Goal: Task Accomplishment & Management: Manage account settings

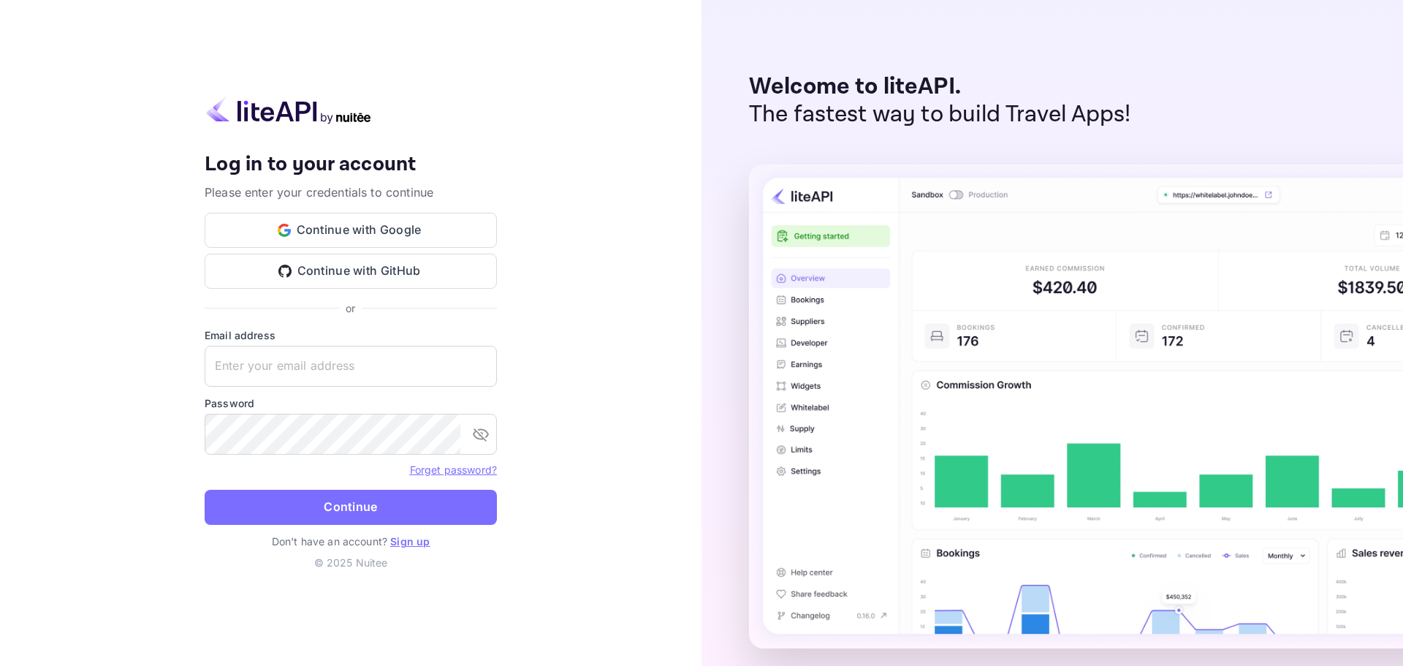
click at [300, 365] on input "text" at bounding box center [351, 366] width 292 height 41
drag, startPoint x: 355, startPoint y: 360, endPoint x: 354, endPoint y: 368, distance: 8.1
click at [354, 359] on input "text" at bounding box center [351, 366] width 292 height 41
paste input "[EMAIL_ADDRESS][DOMAIN_NAME]"
type input "[EMAIL_ADDRESS][DOMAIN_NAME]"
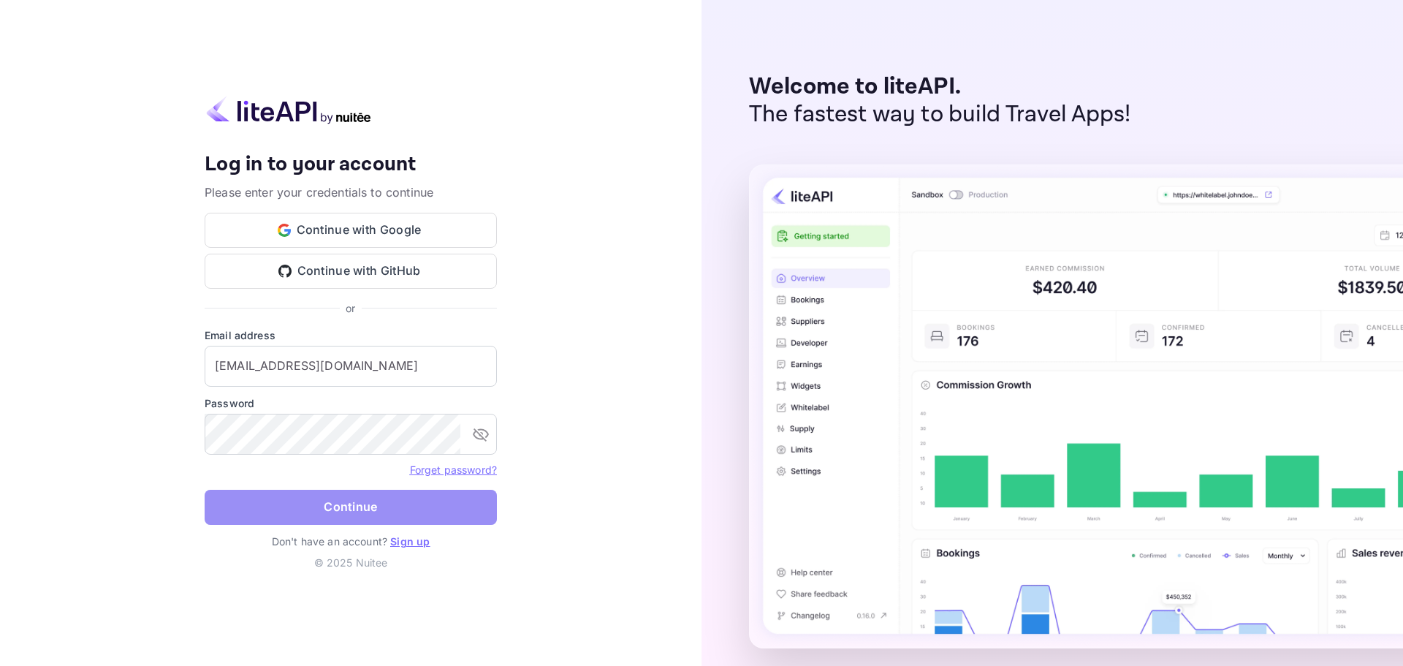
click at [346, 492] on button "Continue" at bounding box center [351, 507] width 292 height 35
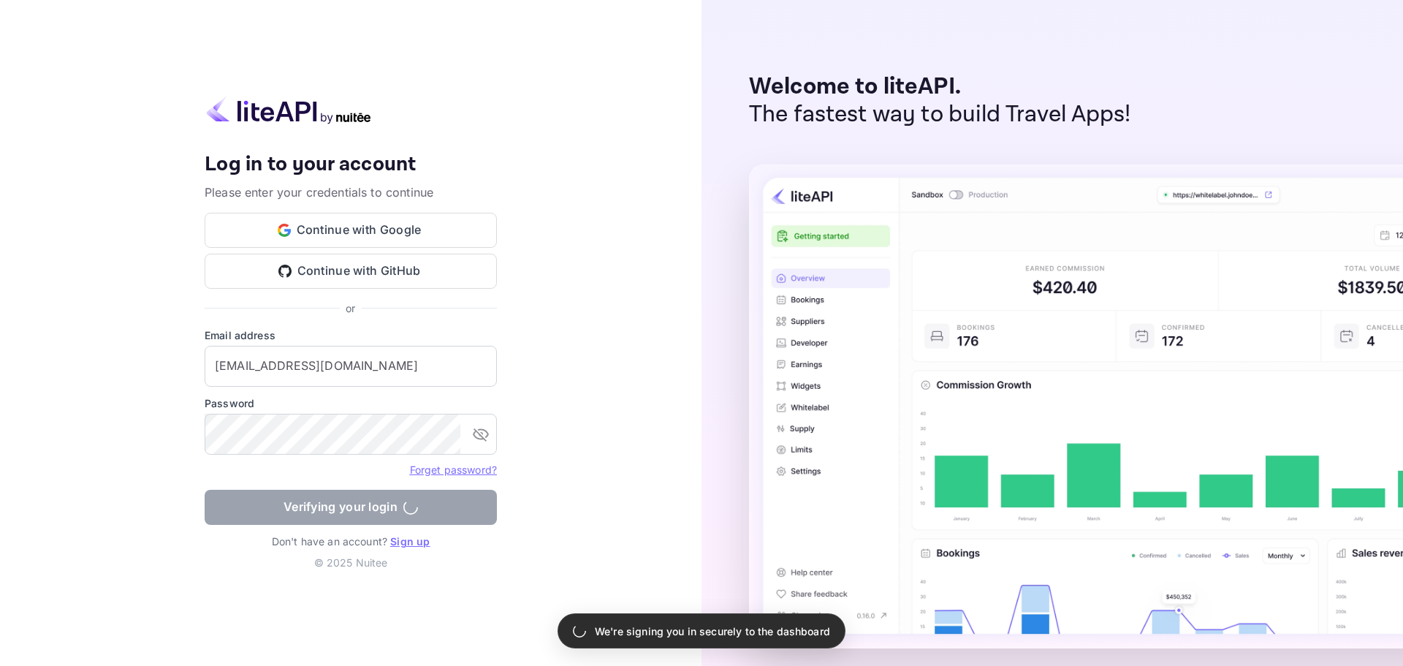
click at [354, 502] on form "Email address [EMAIL_ADDRESS][DOMAIN_NAME] ​ Password ​ Forget password? Verify…" at bounding box center [351, 430] width 292 height 206
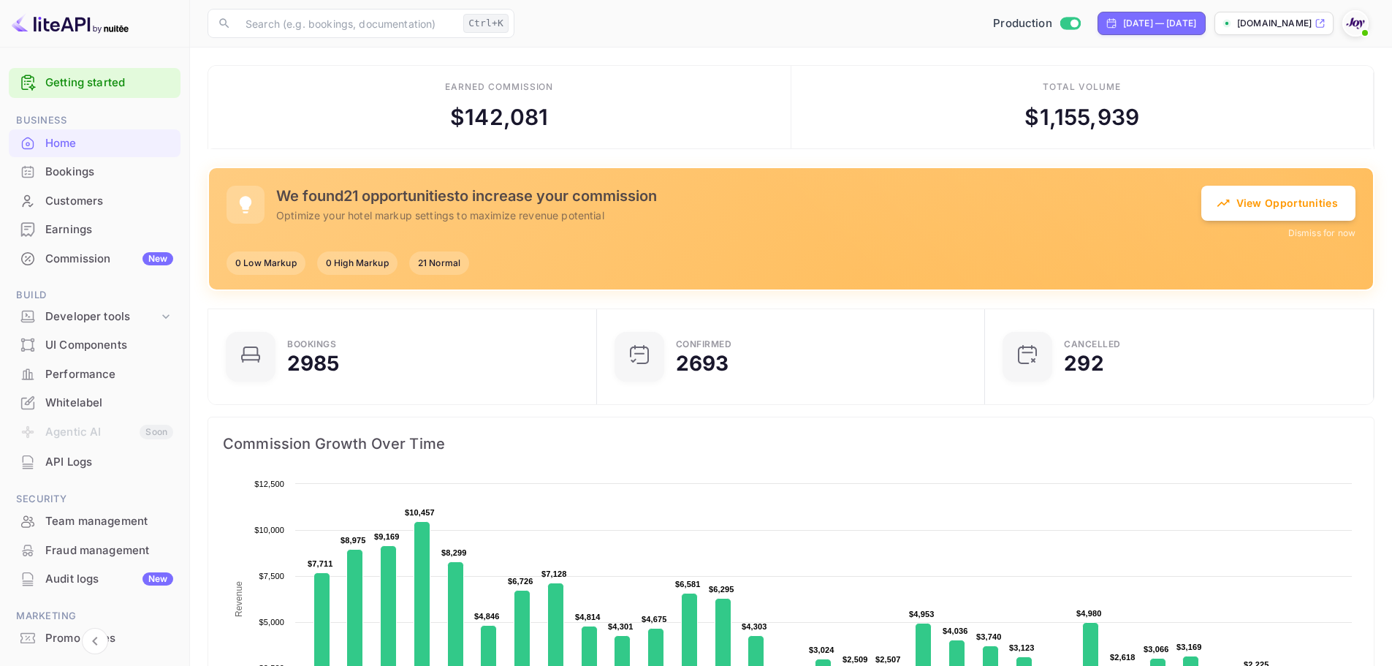
scroll to position [12, 12]
click at [1123, 18] on div "[DATE] — [DATE]" at bounding box center [1159, 23] width 73 height 13
select select "8"
select select "2025"
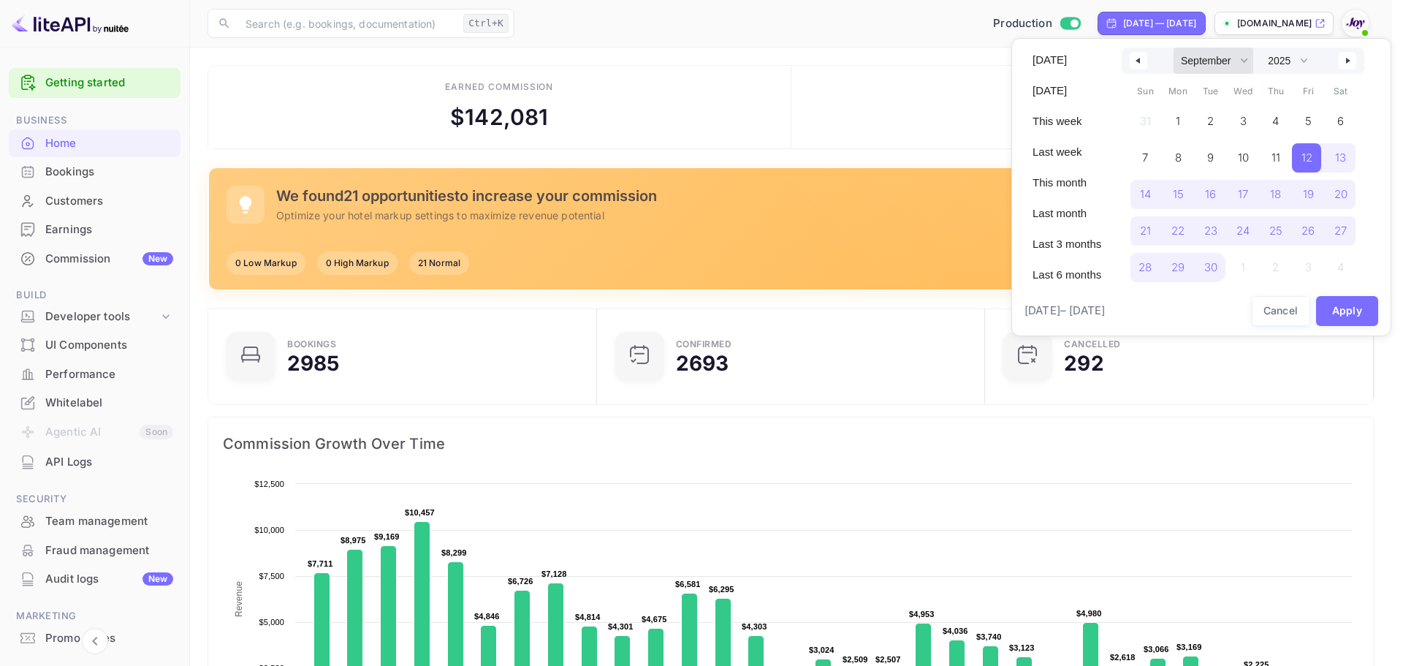
click at [1243, 61] on select "January February March April May June July August September October November De…" at bounding box center [1213, 60] width 80 height 26
click at [1173, 47] on select "January February March April May June July August September October November De…" at bounding box center [1213, 60] width 80 height 26
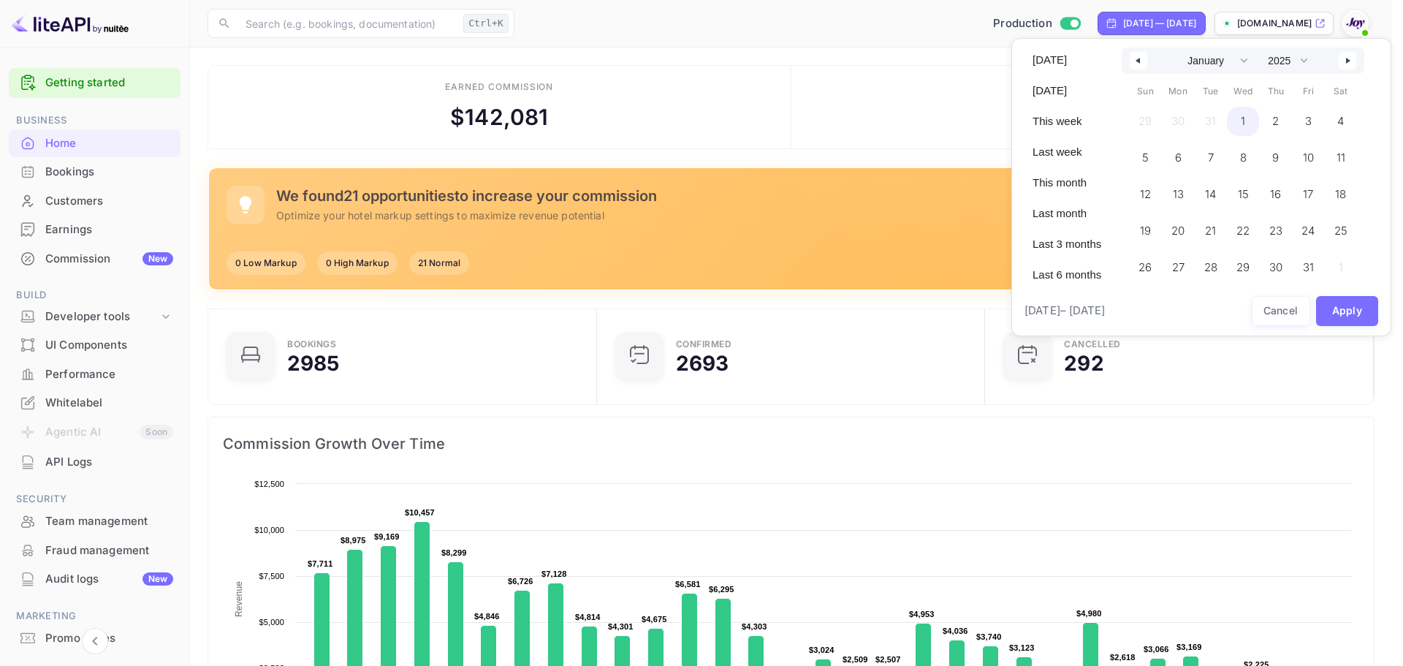
click at [1247, 122] on span "1" at bounding box center [1243, 121] width 33 height 29
click at [1346, 59] on icon "button" at bounding box center [1349, 61] width 7 height 6
click at [1244, 59] on select "January February March April May June July August September October November De…" at bounding box center [1213, 60] width 80 height 26
select select "11"
click at [1173, 47] on select "January February March April May June July August September October November De…" at bounding box center [1213, 60] width 80 height 26
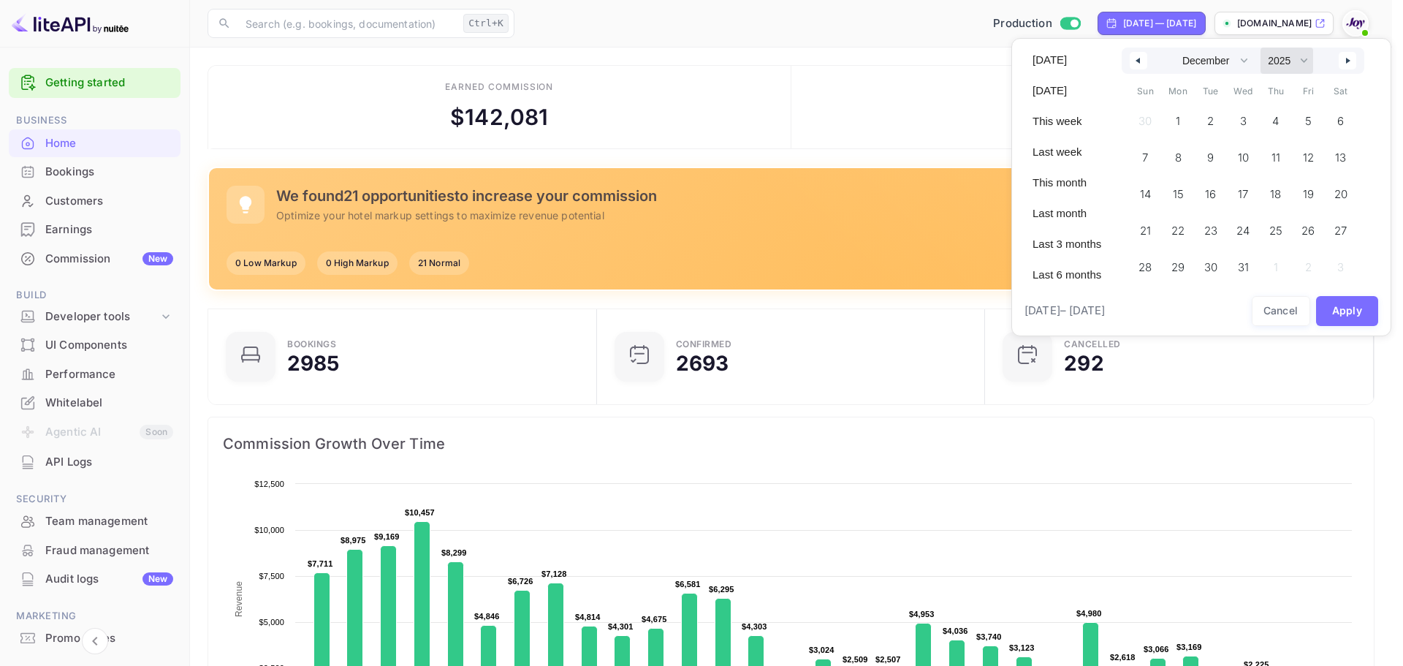
click at [1303, 64] on select "2030 2029 2028 2027 2026 2025 2024 2023 2022 2021 2020 2019 2018 2017 2016 2015…" at bounding box center [1286, 60] width 53 height 26
select select "2026"
click at [1260, 47] on select "2030 2029 2028 2027 2026 2025 2024 2023 2022 2021 2020 2019 2018 2017 2016 2015…" at bounding box center [1286, 60] width 53 height 26
click at [1342, 310] on button "Apply" at bounding box center [1347, 311] width 63 height 30
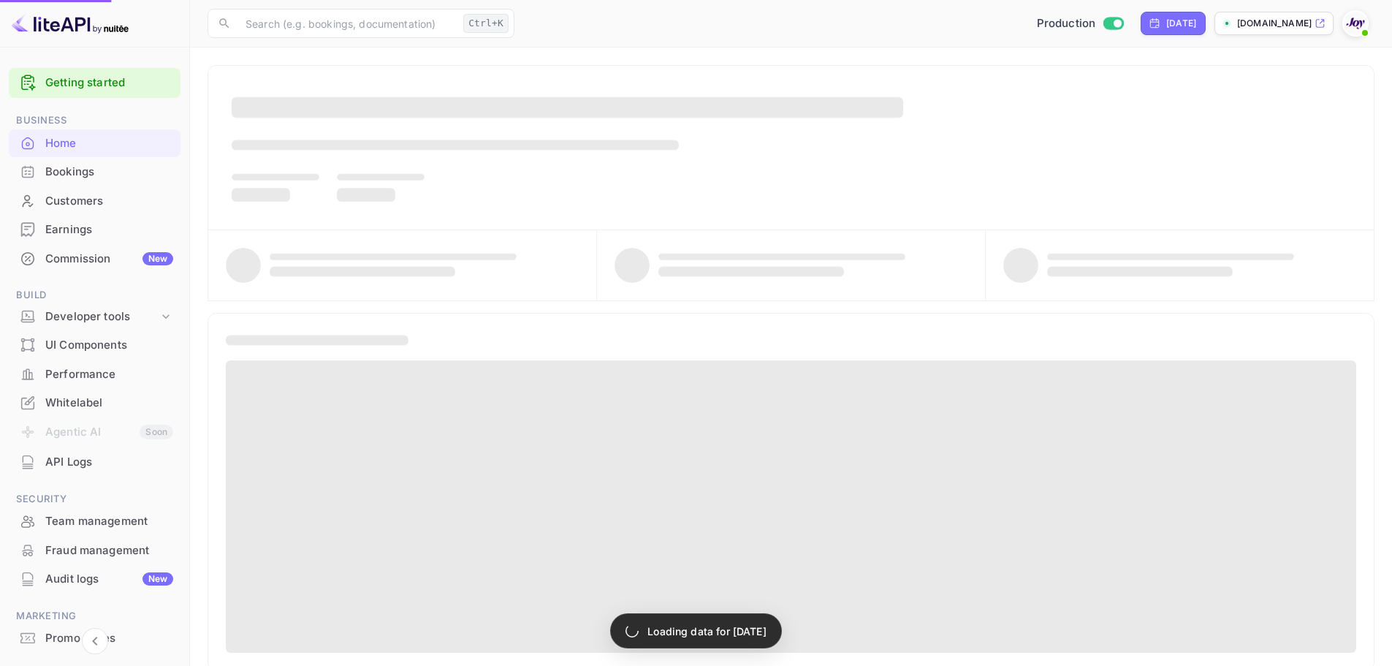
select select "0"
select select "2025"
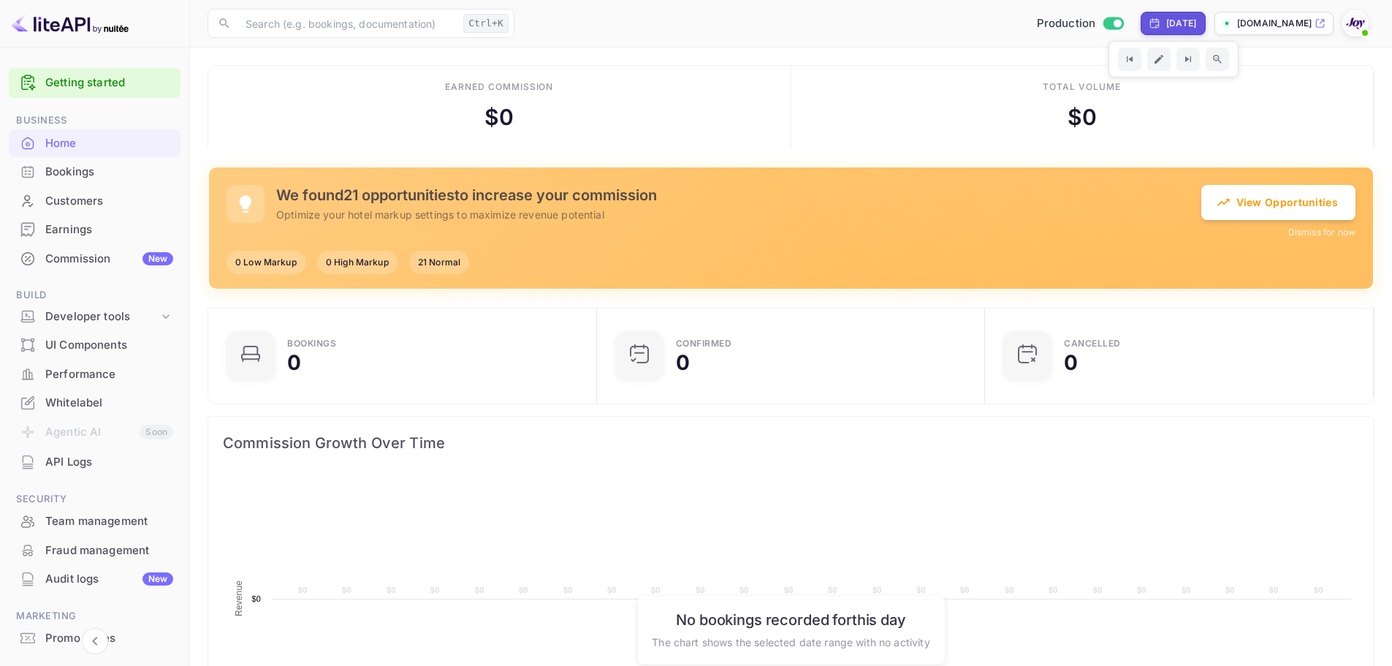
click at [1166, 22] on div "[DATE]" at bounding box center [1181, 23] width 30 height 13
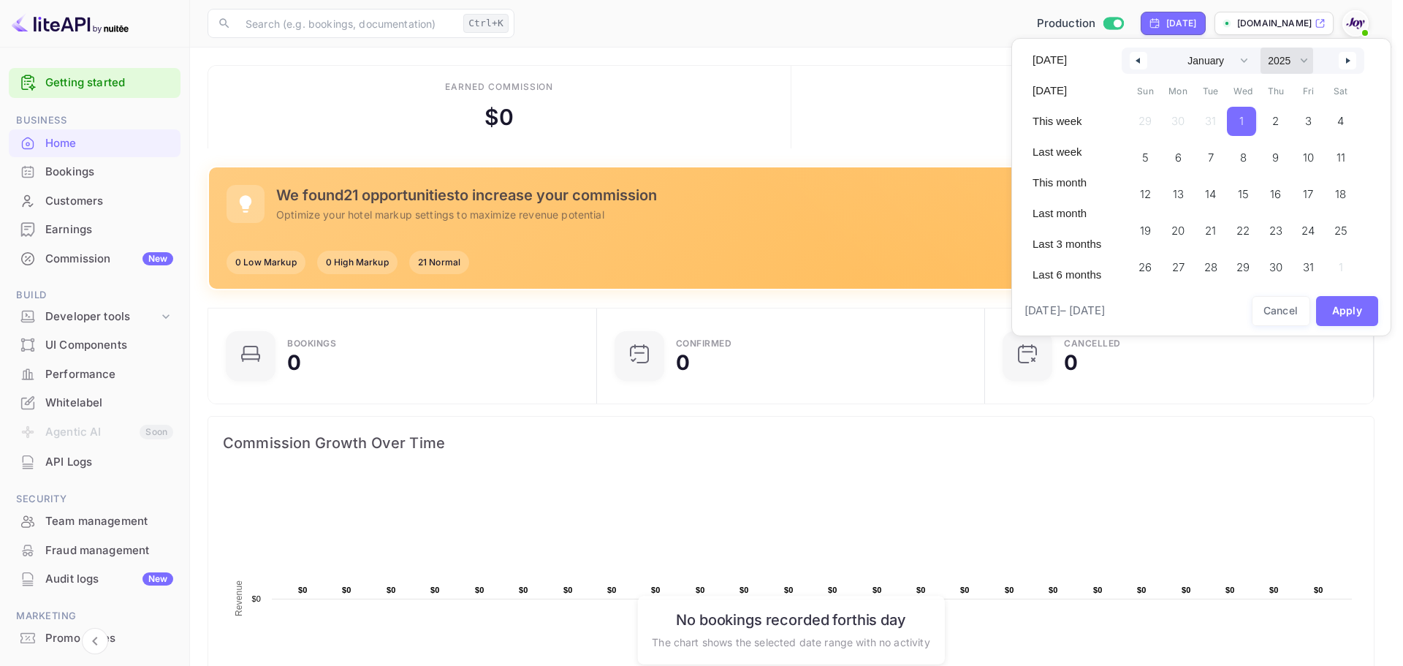
click at [1307, 59] on select "2030 2029 2028 2027 2026 2025 2024 2023 2022 2021 2020 2019 2018 2017 2016 2015…" at bounding box center [1286, 60] width 53 height 26
select select "2026"
click at [1260, 47] on select "2030 2029 2028 2027 2026 2025 2024 2023 2022 2021 2020 2019 2018 2017 2016 2015…" at bounding box center [1286, 60] width 53 height 26
drag, startPoint x: 1247, startPoint y: 61, endPoint x: 1247, endPoint y: 70, distance: 8.8
click at [1247, 61] on select "January February March April May June July August September October November De…" at bounding box center [1213, 60] width 80 height 26
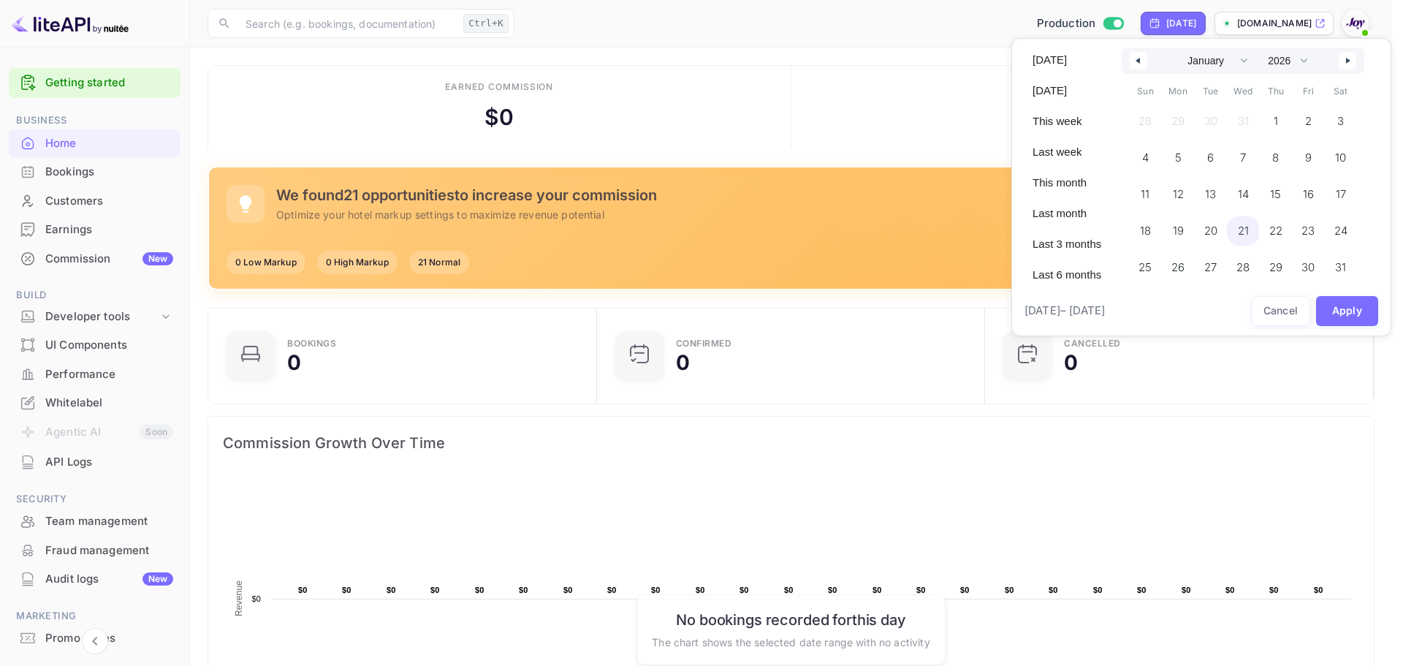
select select "11"
click at [1173, 47] on select "January February March April May June July August September October November De…" at bounding box center [1213, 60] width 80 height 26
click at [1277, 264] on span "31" at bounding box center [1275, 267] width 11 height 26
click at [1348, 311] on button "Apply" at bounding box center [1347, 311] width 63 height 30
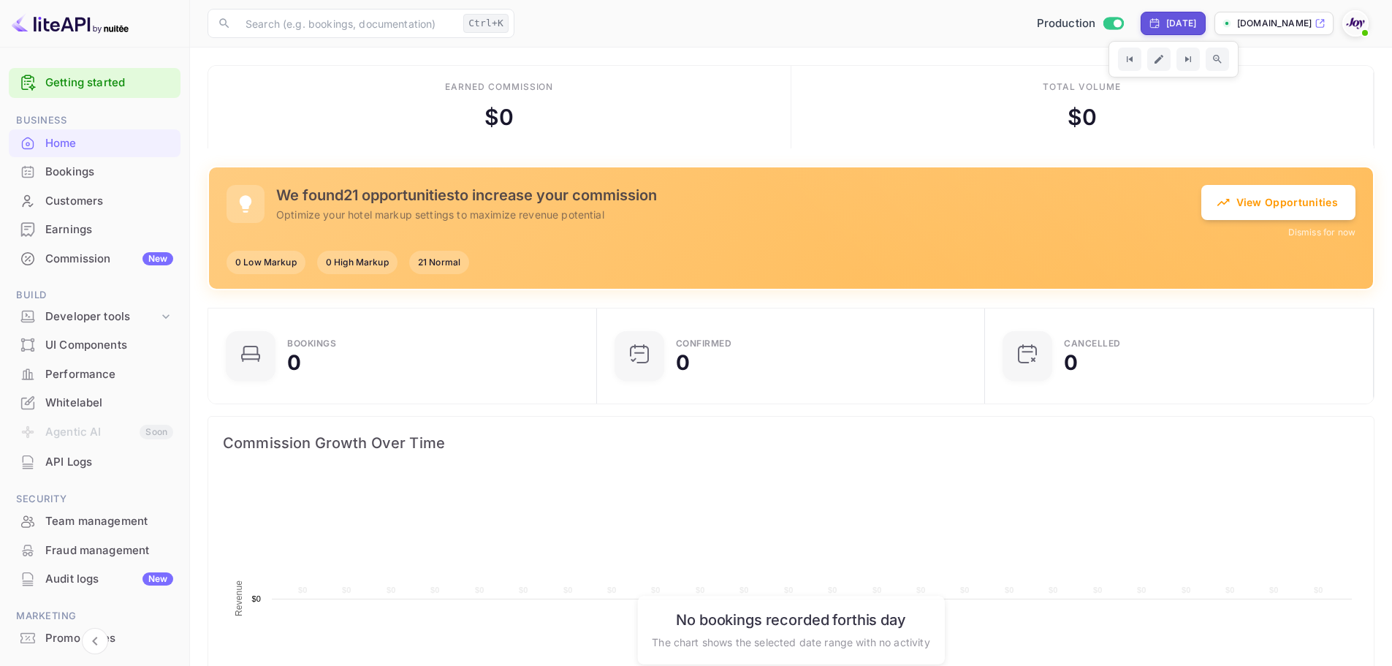
click at [1173, 17] on div "[DATE]" at bounding box center [1181, 23] width 30 height 13
select select "11"
select select "2026"
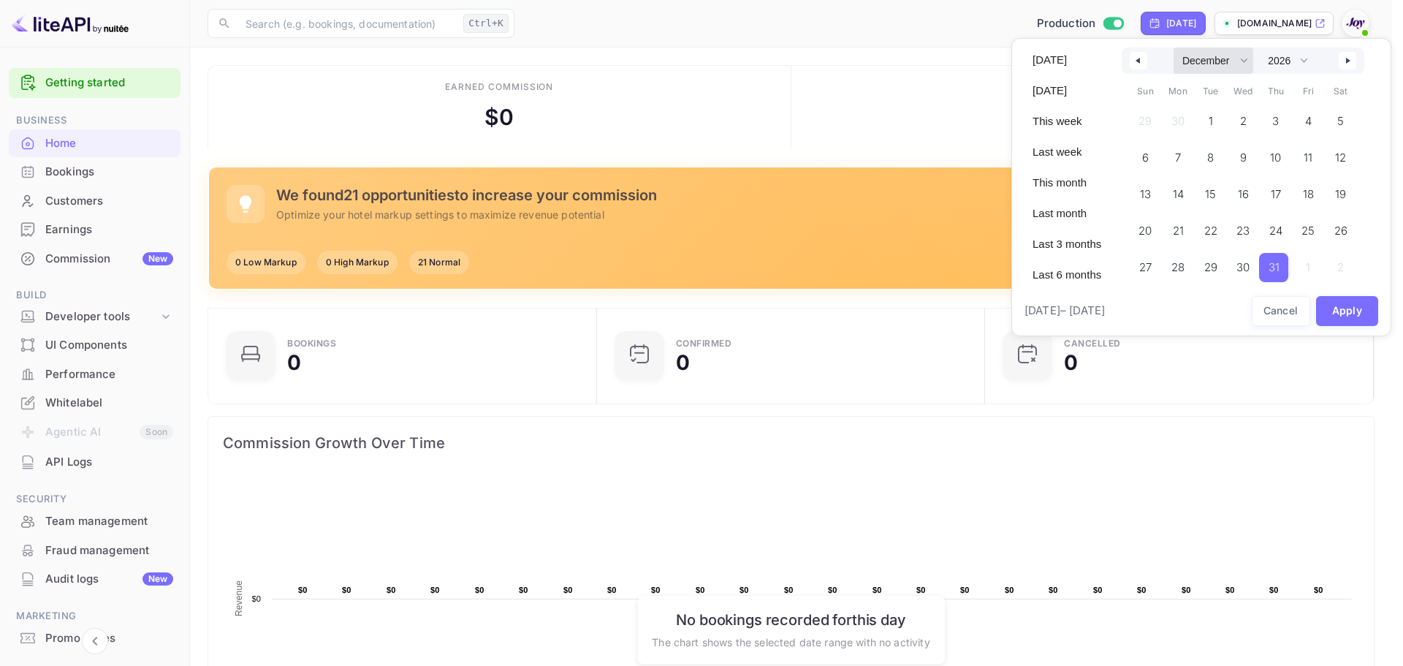
click at [1252, 57] on select "January February March April May June July August September October November De…" at bounding box center [1213, 60] width 80 height 26
select select "0"
click at [1173, 47] on select "January February March April May June July August September October November De…" at bounding box center [1213, 60] width 80 height 26
drag, startPoint x: 1305, startPoint y: 58, endPoint x: 1308, endPoint y: 66, distance: 8.6
click at [1305, 58] on select "2030 2029 2028 2027 2026 2025 2024 2023 2022 2021 2020 2019 2018 2017 2016 2015…" at bounding box center [1286, 60] width 53 height 26
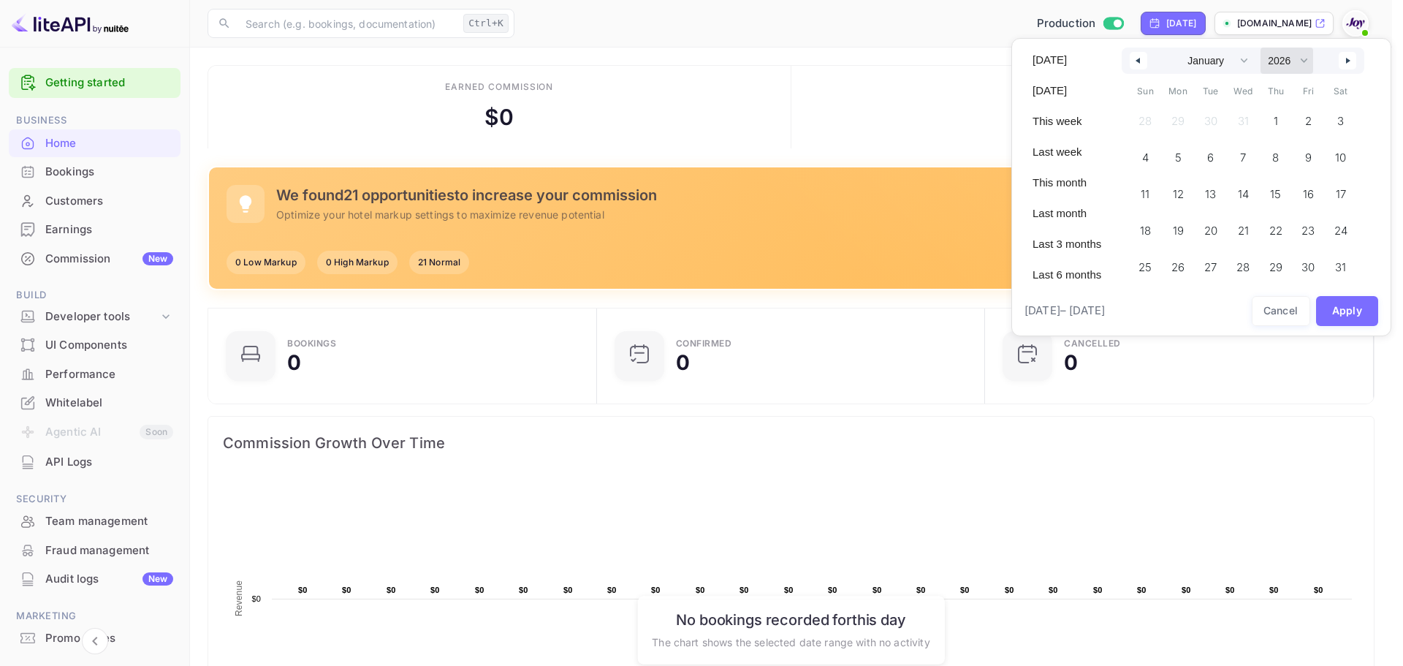
select select "2025"
click at [1260, 47] on select "2030 2029 2028 2027 2026 2025 2024 2023 2022 2021 2020 2019 2018 2017 2016 2015…" at bounding box center [1286, 60] width 53 height 26
click at [1338, 308] on button "Apply" at bounding box center [1347, 311] width 63 height 30
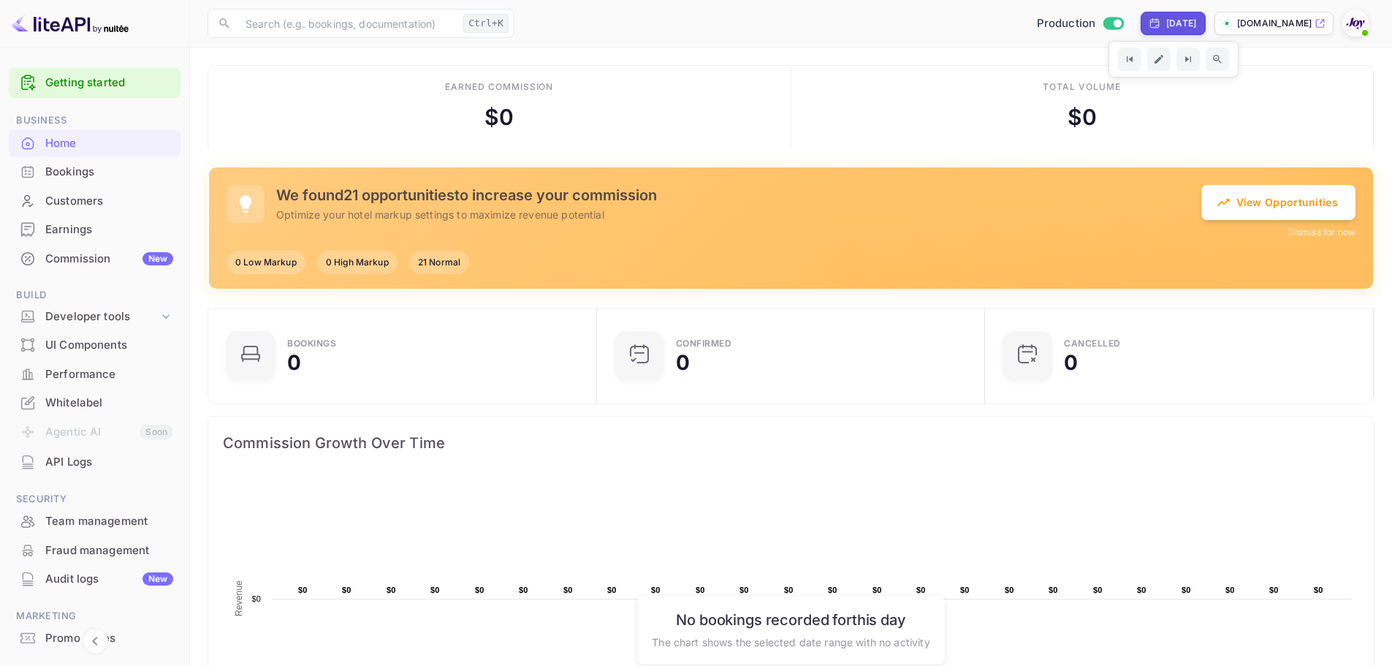
click at [1166, 20] on div "[DATE]" at bounding box center [1181, 23] width 30 height 13
select select "11"
select select "2026"
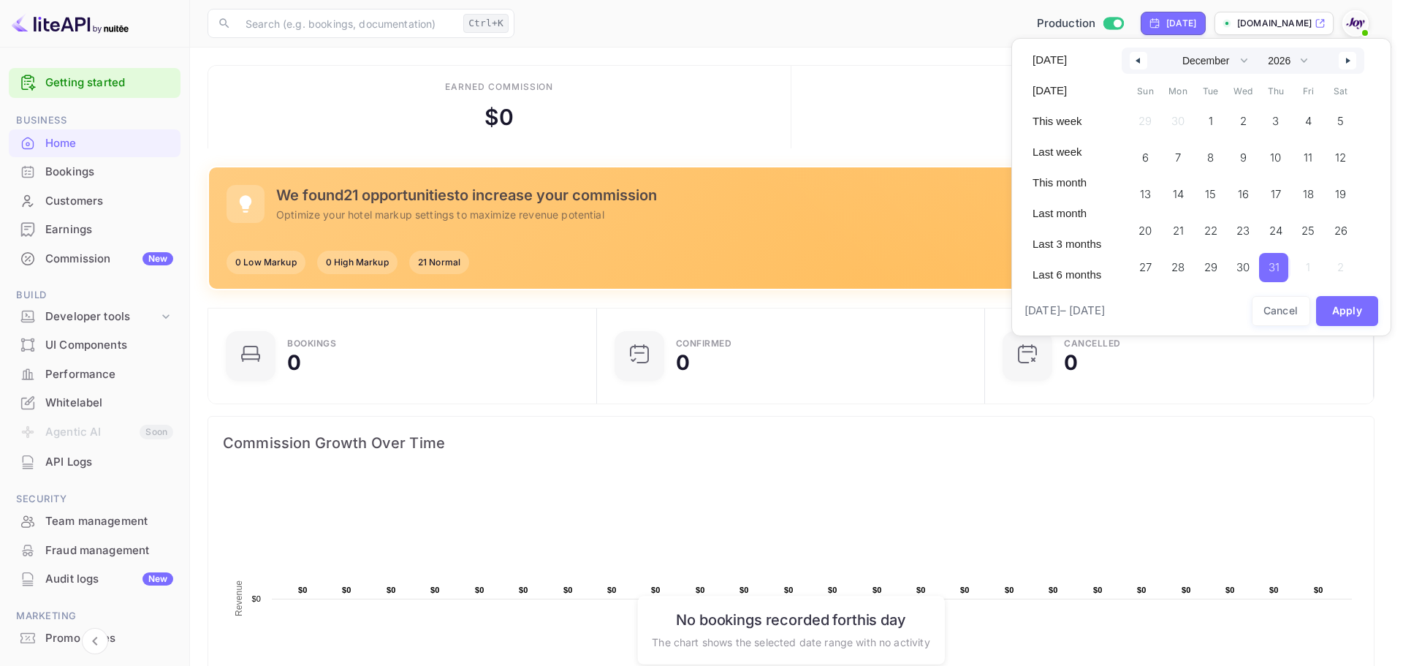
click at [1105, 316] on span "[DATE] – [DATE]" at bounding box center [1064, 310] width 80 height 17
click at [1346, 60] on icon "button" at bounding box center [1349, 61] width 7 height 6
select select "0"
select select "2027"
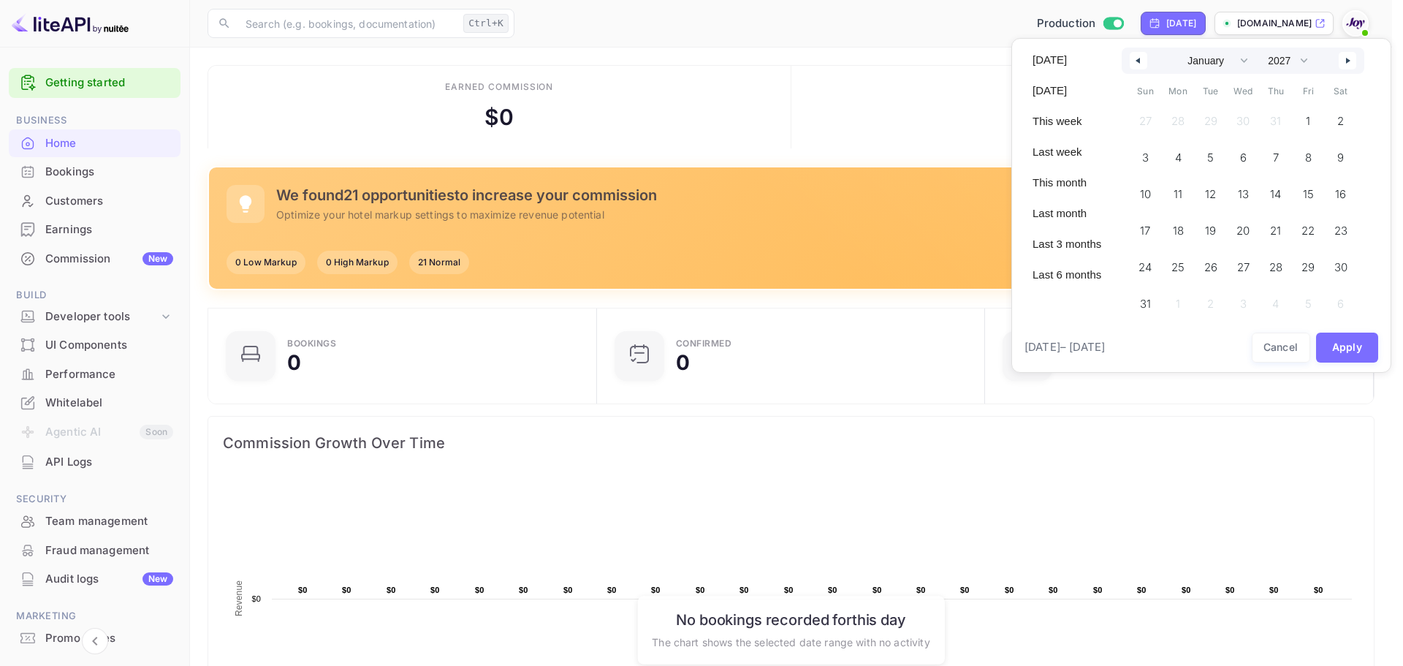
click at [1138, 63] on icon "button" at bounding box center [1135, 61] width 7 height 6
select select "11"
select select "2026"
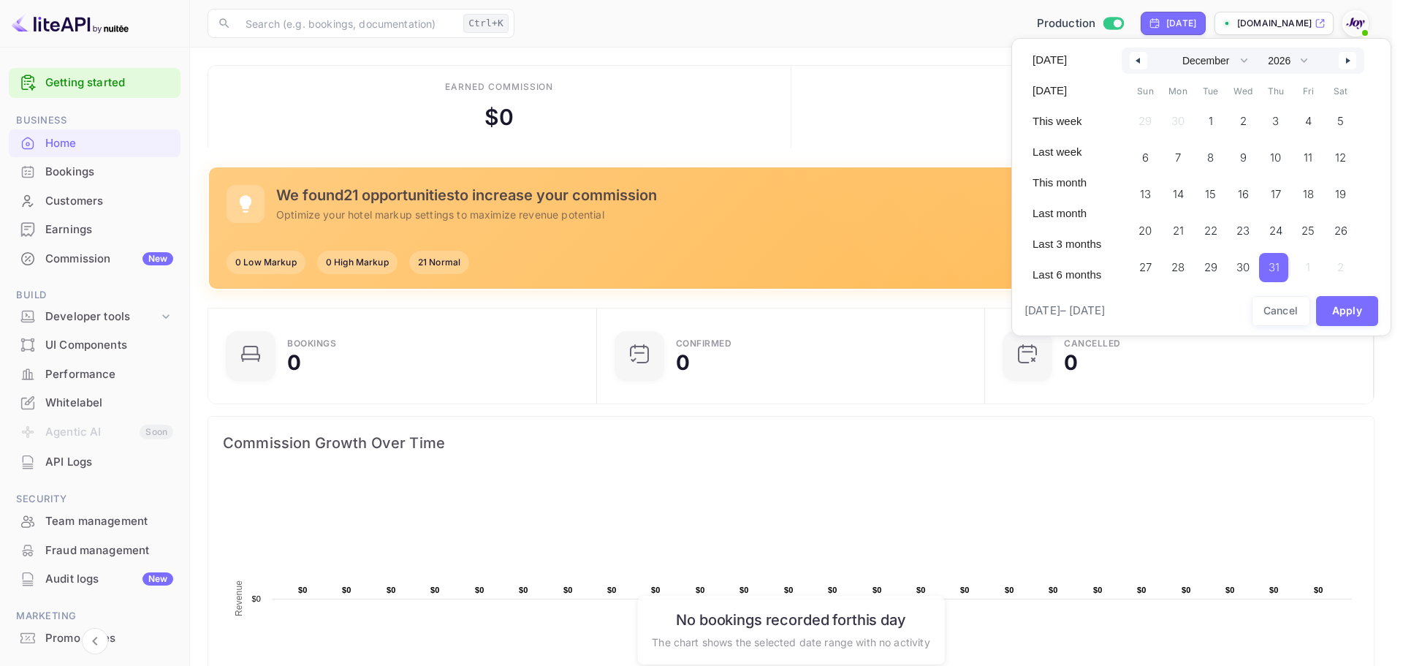
click at [1138, 63] on icon "button" at bounding box center [1135, 61] width 7 height 6
select select "9"
click at [1144, 18] on div at bounding box center [701, 333] width 1403 height 666
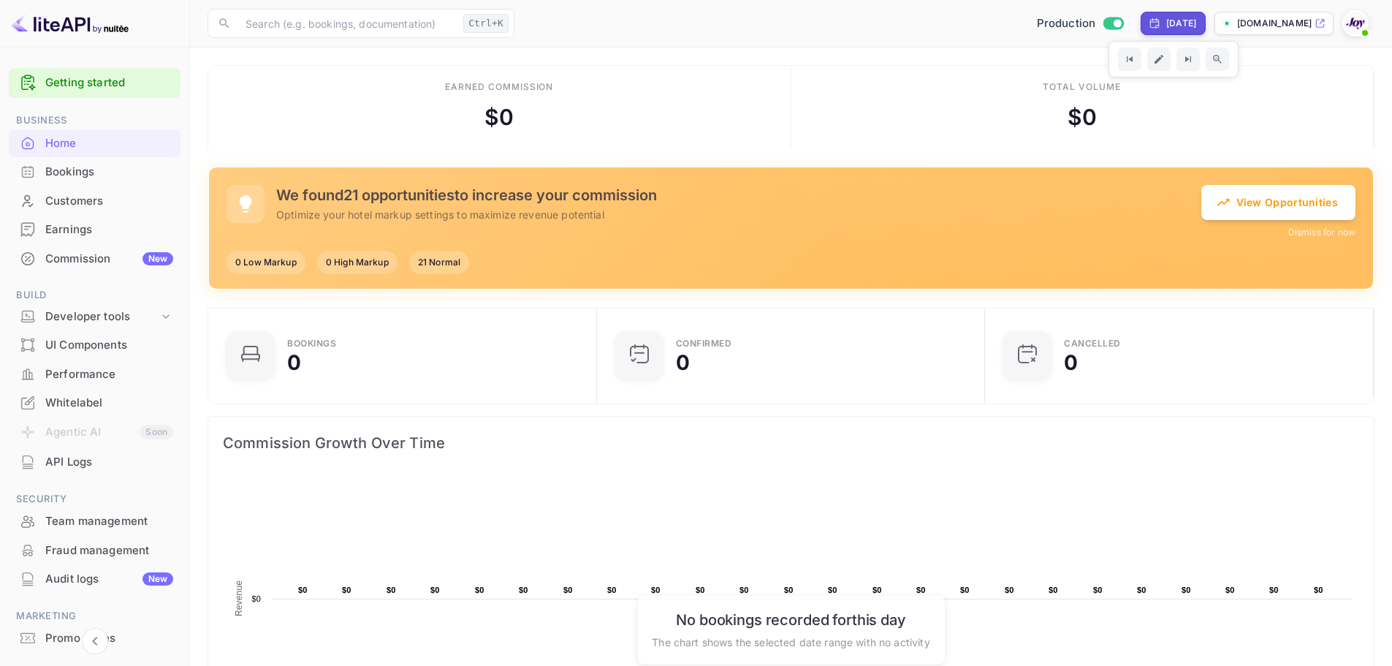
click at [1166, 21] on div "[DATE]" at bounding box center [1181, 23] width 30 height 13
select select "11"
select select "2026"
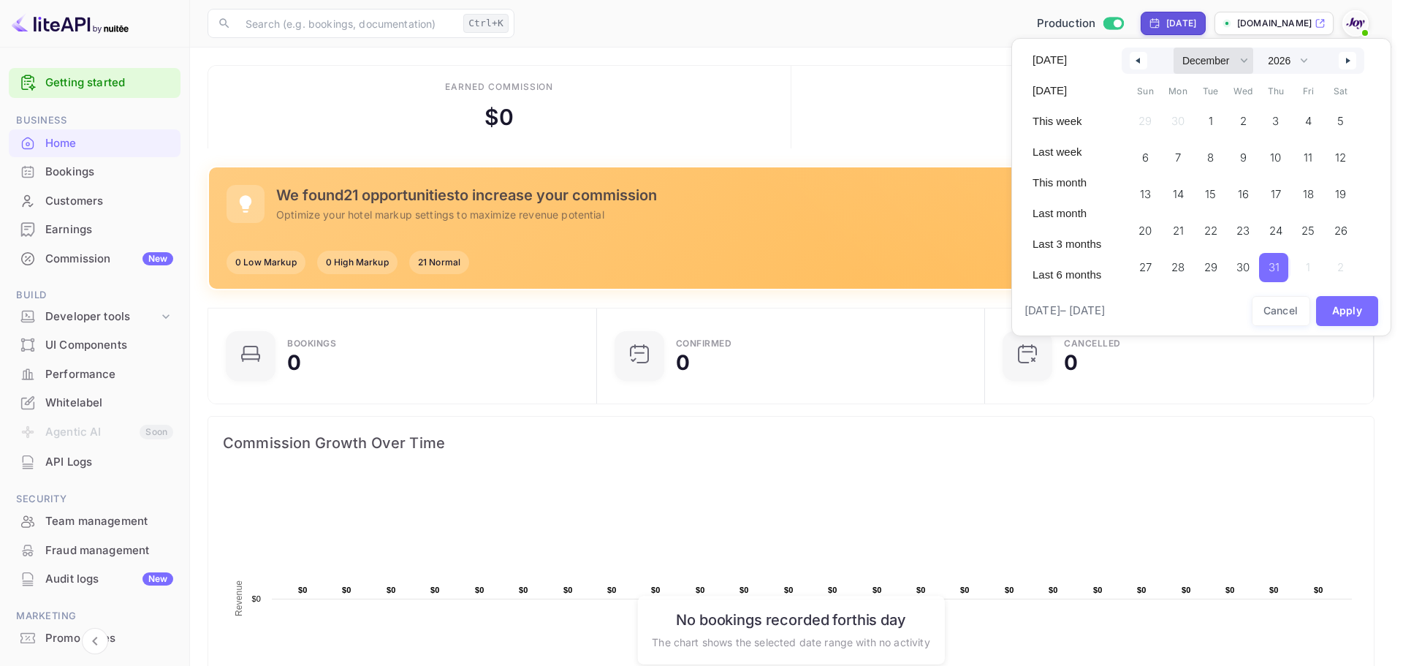
click at [1248, 60] on select "January February March April May June July August September October November De…" at bounding box center [1213, 60] width 80 height 26
select select "0"
click at [1173, 47] on select "January February March April May June July August September October November De…" at bounding box center [1213, 60] width 80 height 26
click at [1306, 60] on select "2030 2029 2028 2027 2026 2025 2024 2023 2022 2021 2020 2019 2018 2017 2016 2015…" at bounding box center [1286, 60] width 53 height 26
select select "2025"
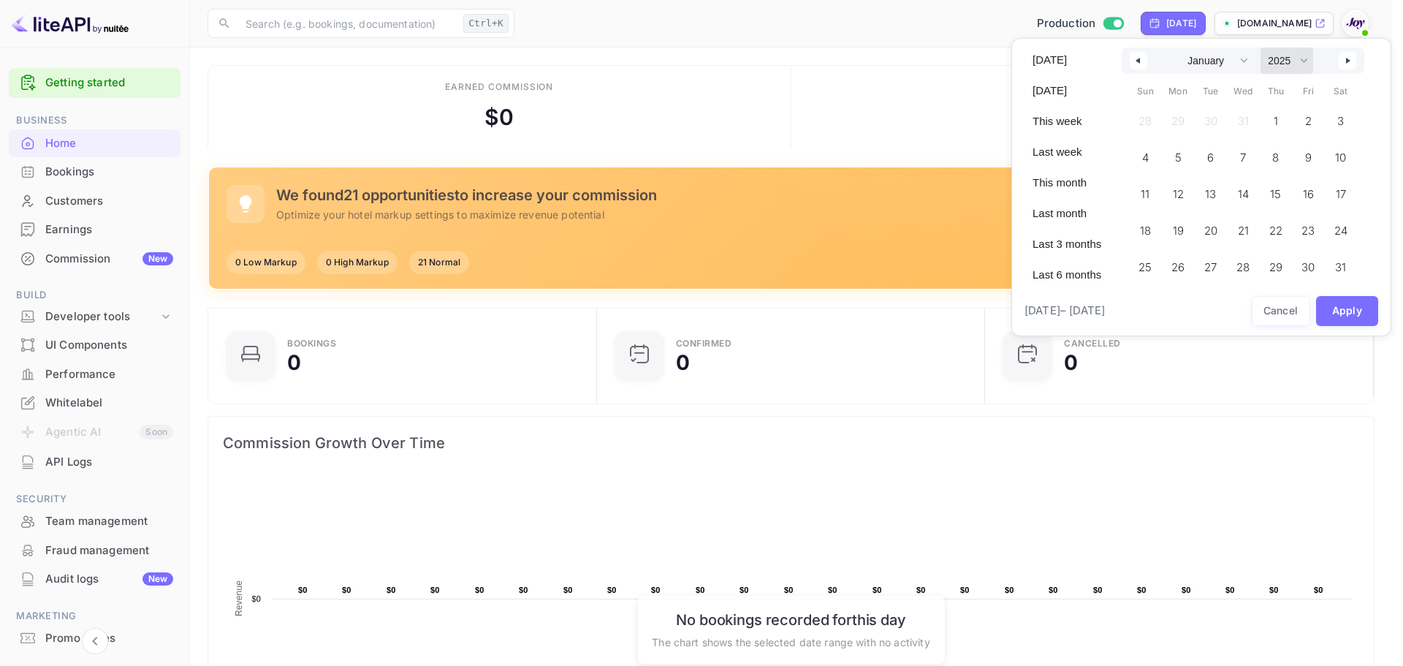
click at [1260, 47] on select "2030 2029 2028 2027 2026 2025 2024 2023 2022 2021 2020 2019 2018 2017 2016 2015…" at bounding box center [1286, 60] width 53 height 26
click at [1247, 118] on span "1" at bounding box center [1243, 121] width 33 height 29
click at [1336, 311] on button "Apply" at bounding box center [1347, 311] width 63 height 30
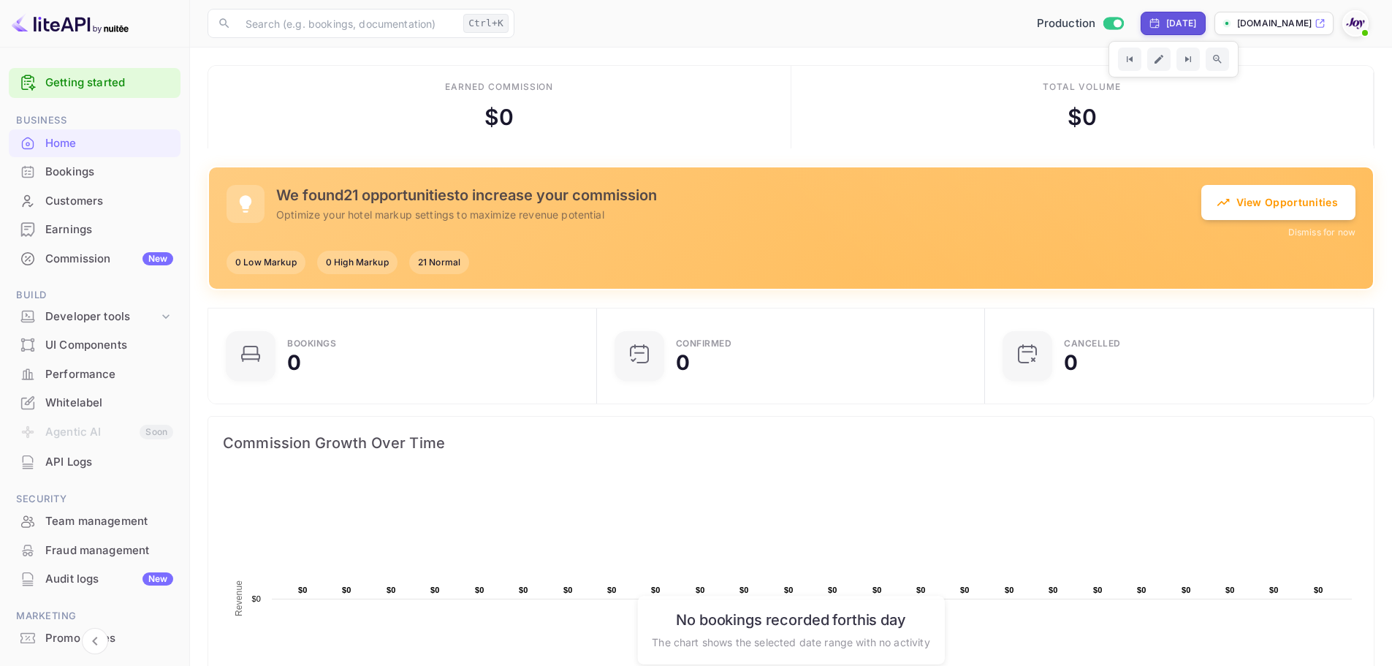
click at [1183, 23] on div "[DATE]" at bounding box center [1181, 23] width 30 height 13
select select "2025"
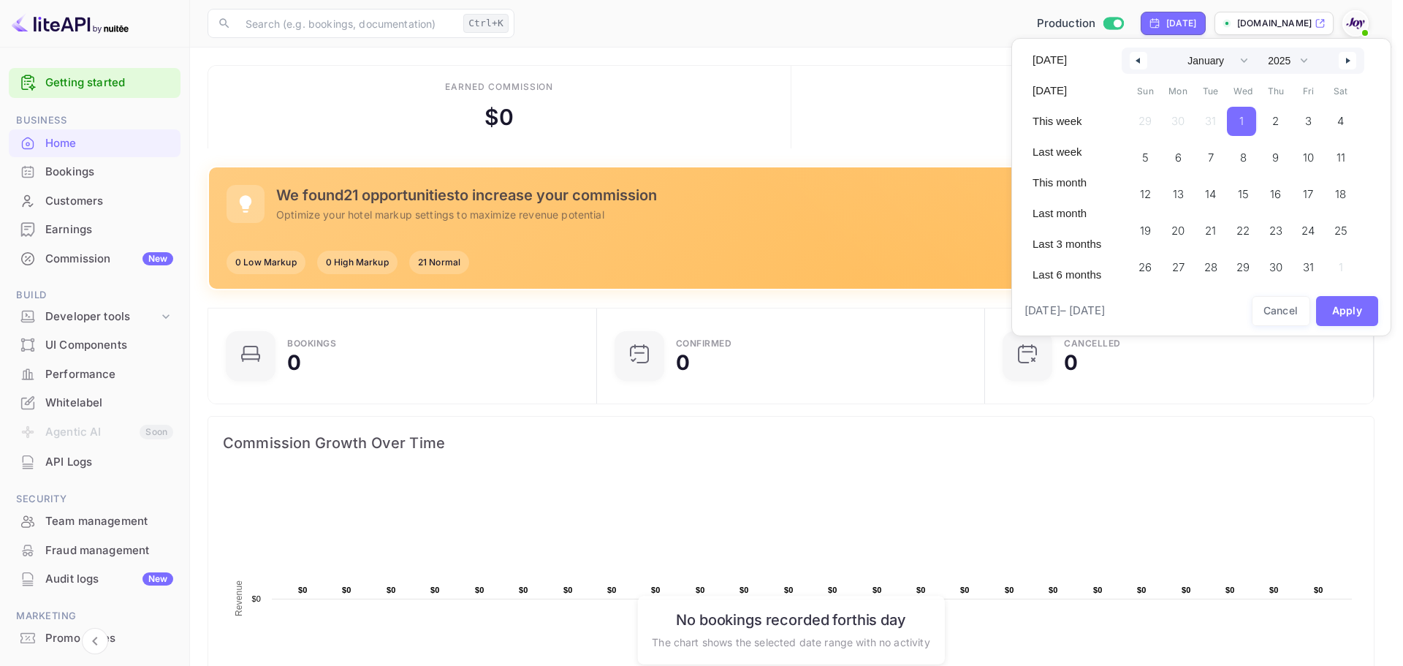
click at [1105, 312] on span "[DATE] – [DATE]" at bounding box center [1064, 310] width 80 height 17
click at [1347, 61] on icon "button" at bounding box center [1349, 61] width 7 height 6
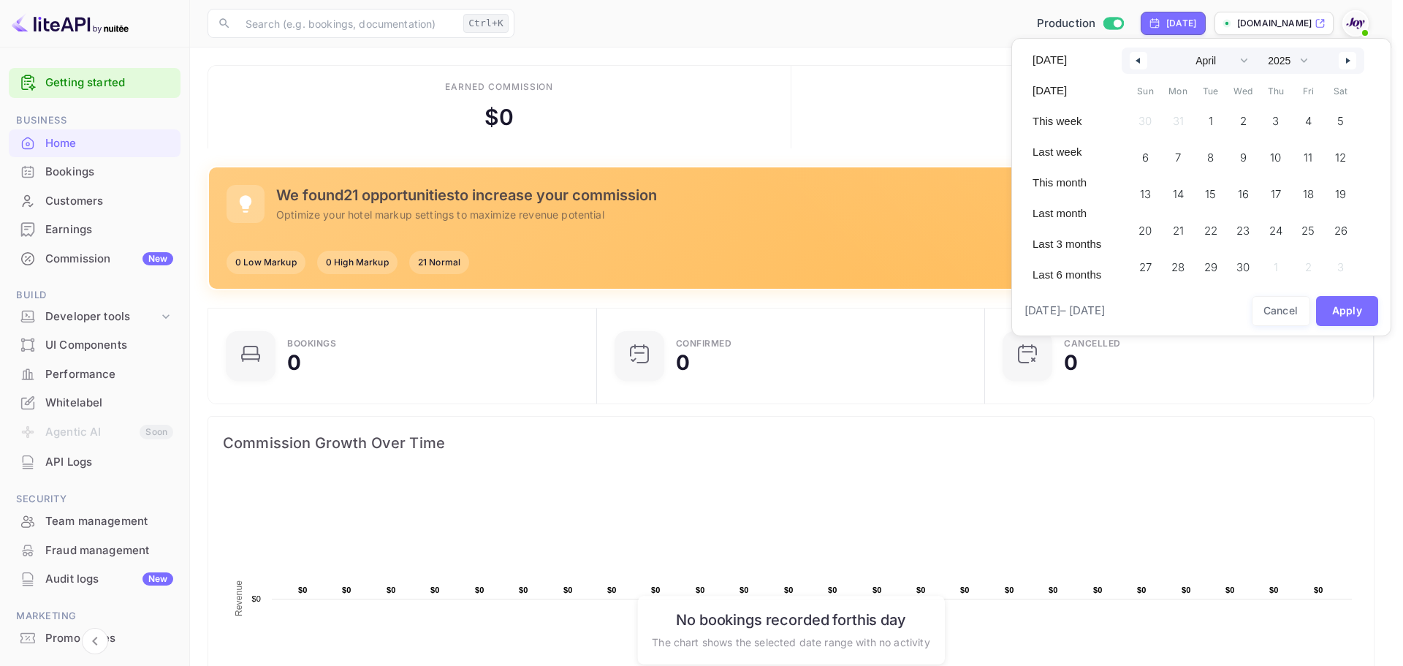
click at [1347, 61] on icon "button" at bounding box center [1349, 61] width 7 height 6
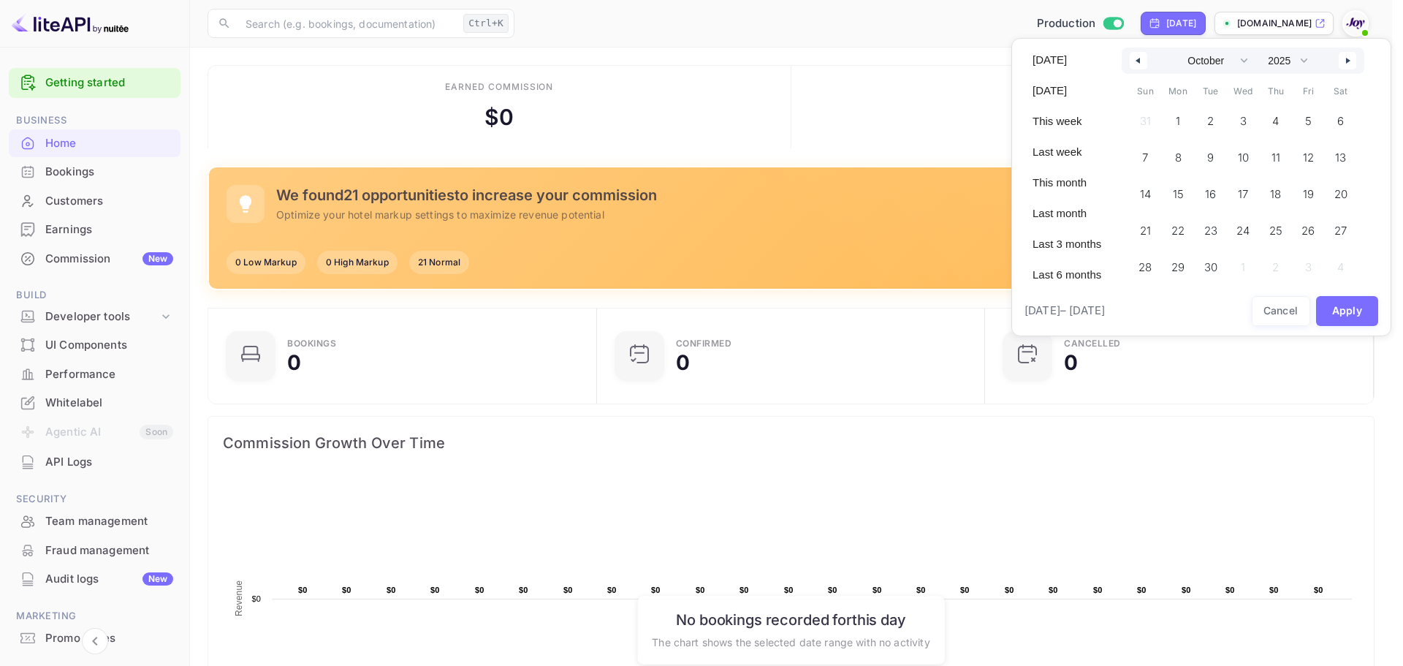
click at [1347, 61] on icon "button" at bounding box center [1349, 61] width 7 height 6
select select "0"
select select "2026"
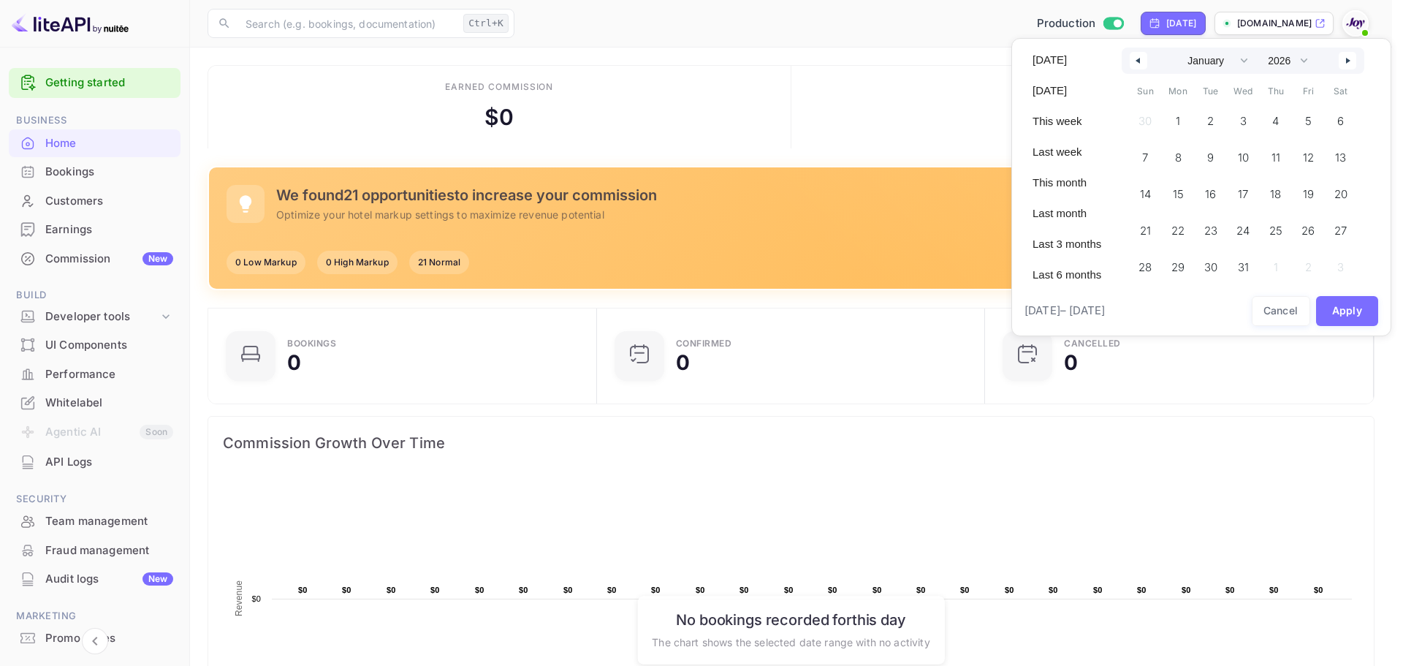
click at [1347, 61] on icon "button" at bounding box center [1349, 61] width 7 height 6
click at [1347, 61] on div "January February March April May June July August September October November [D…" at bounding box center [1242, 75] width 243 height 57
click at [1348, 73] on icon "button" at bounding box center [1349, 76] width 7 height 6
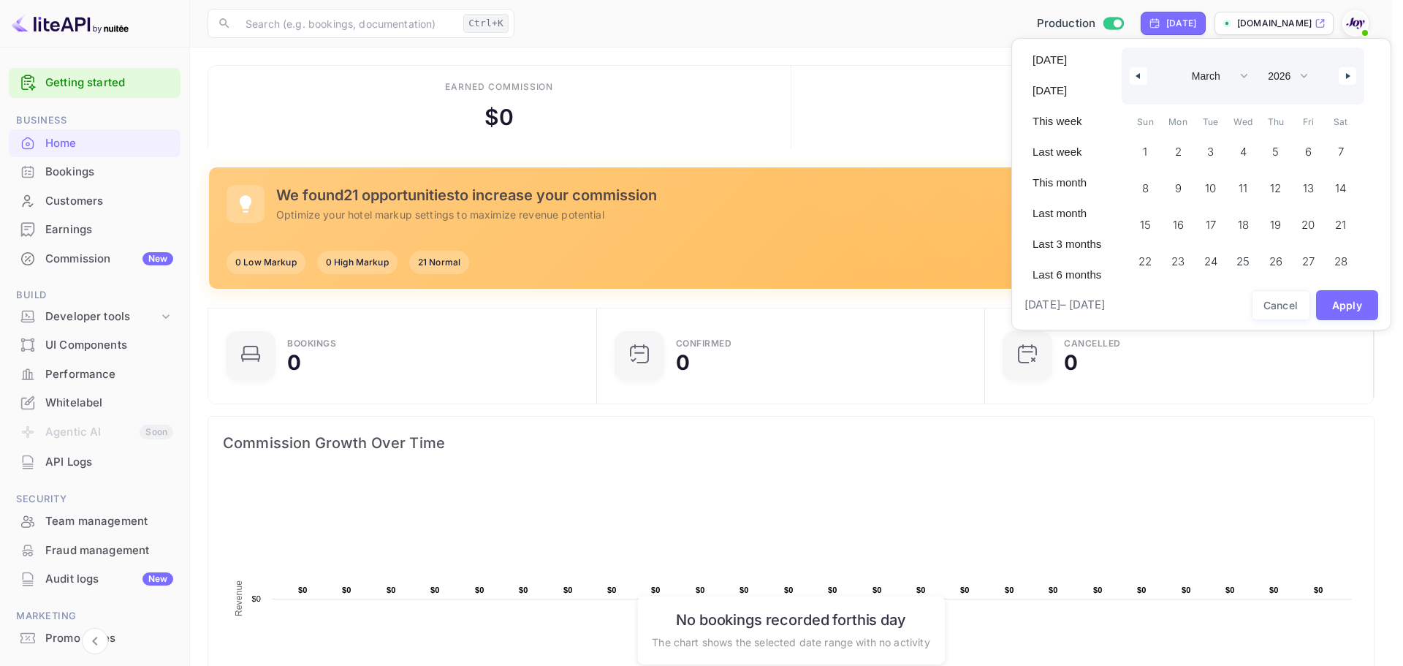
click at [1348, 73] on div "January February March April May June July August September October November [D…" at bounding box center [1242, 75] width 243 height 57
click at [1348, 73] on div "January February March April May June July August September October November [D…" at bounding box center [1242, 60] width 243 height 26
click at [1347, 70] on div "January February March April May June July August September October November [D…" at bounding box center [1242, 60] width 243 height 26
click at [1347, 67] on button "button" at bounding box center [1347, 61] width 18 height 18
click at [1348, 65] on button "button" at bounding box center [1347, 61] width 18 height 18
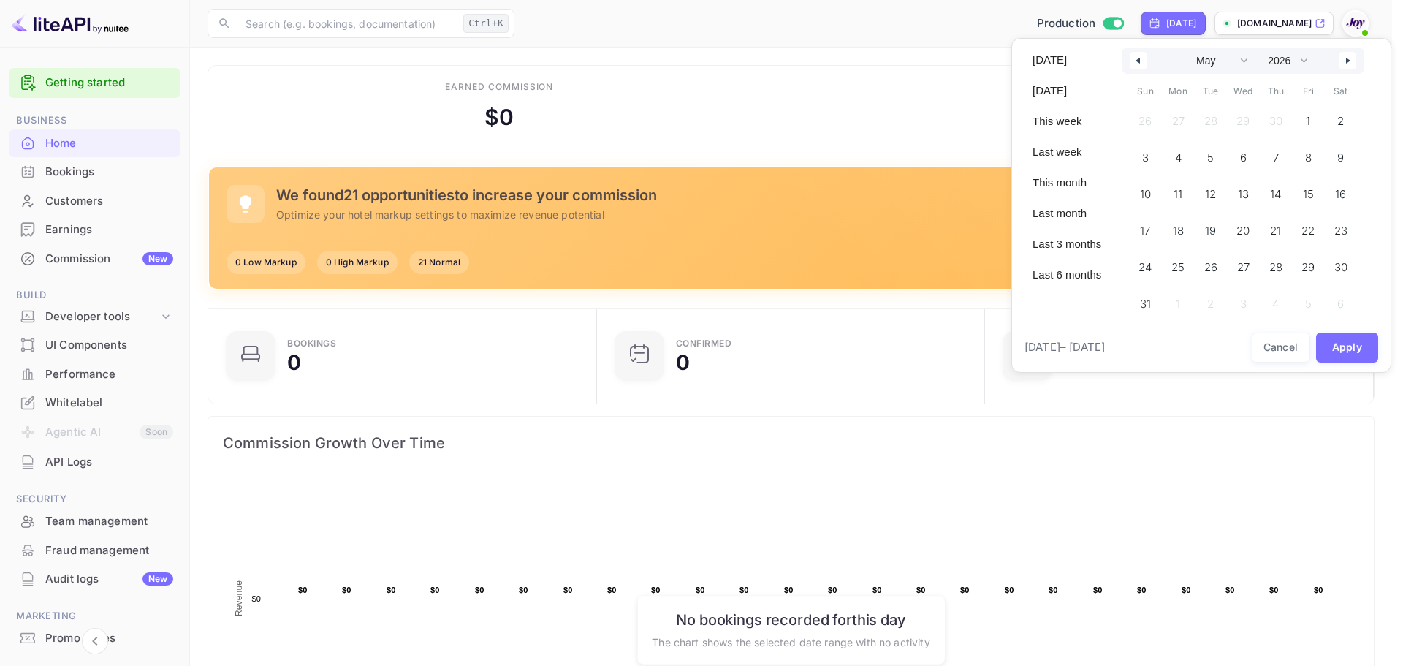
click at [1348, 65] on button "button" at bounding box center [1347, 61] width 18 height 18
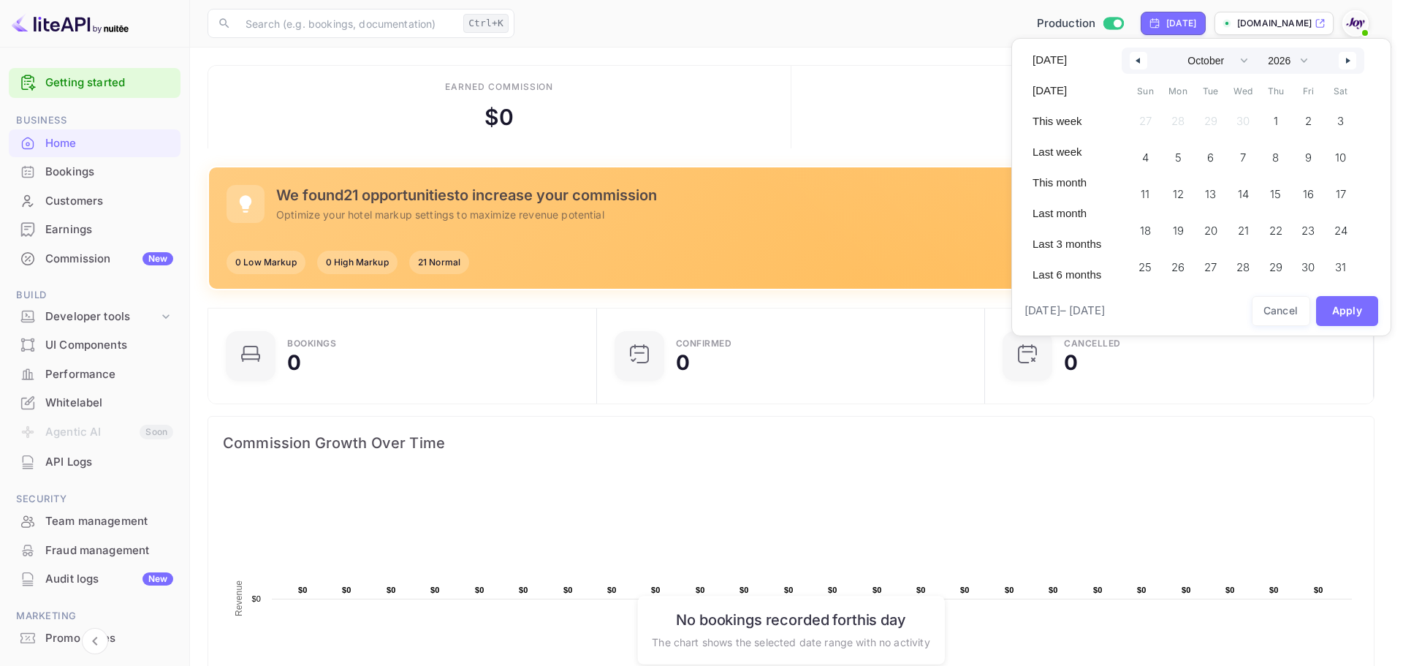
click at [1348, 65] on button "button" at bounding box center [1347, 61] width 18 height 18
select select "0"
select select "2027"
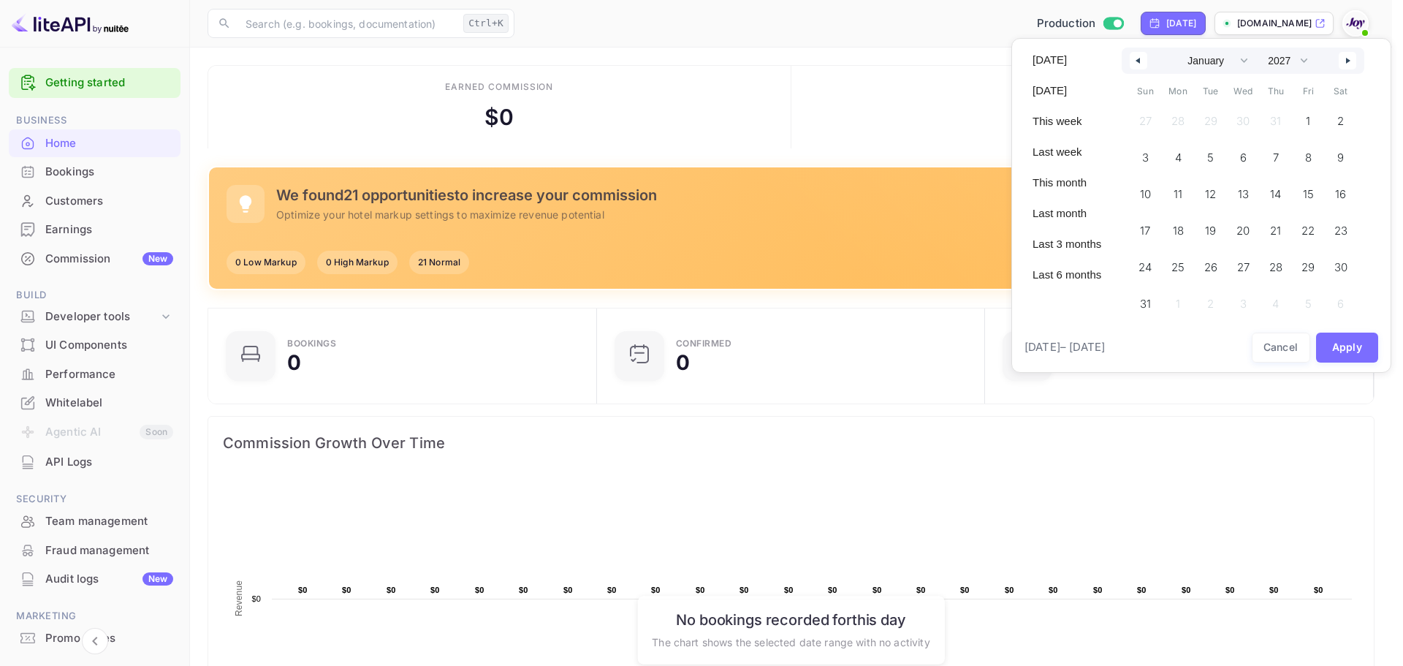
click at [1138, 61] on icon "button" at bounding box center [1135, 61] width 7 height 6
select select "11"
select select "2026"
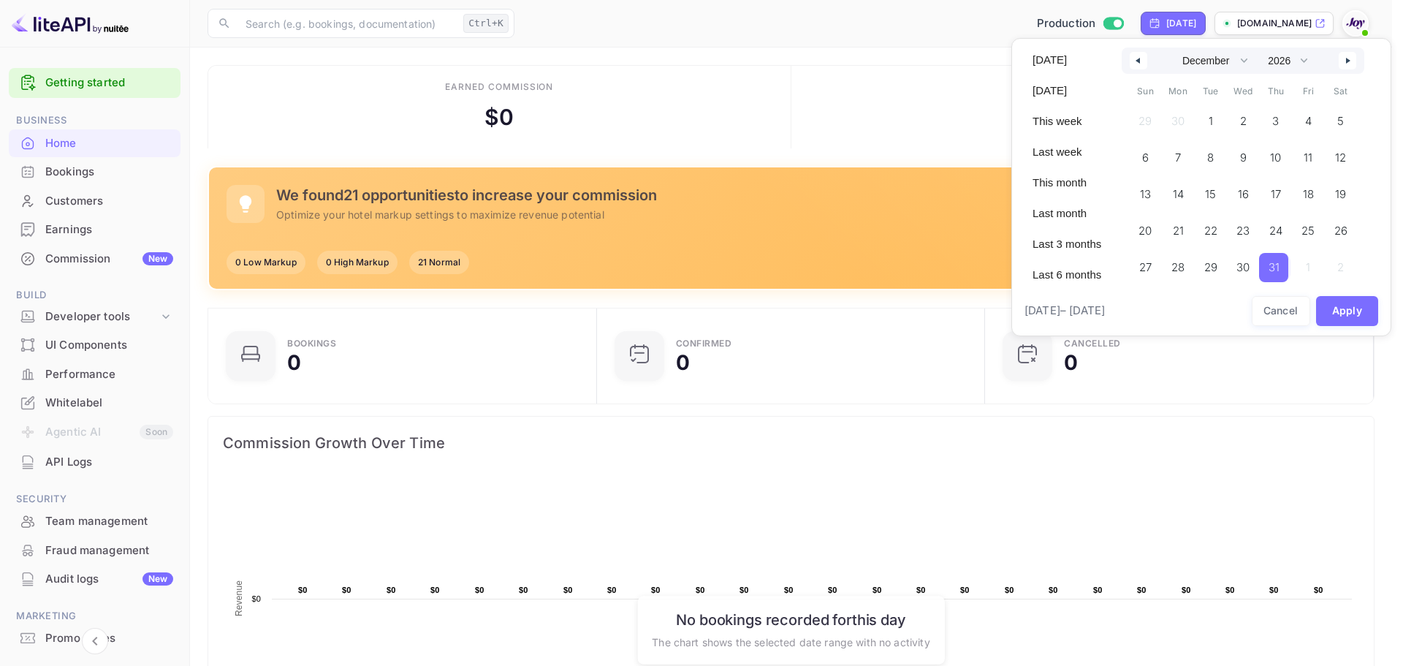
click at [1281, 267] on span "31" at bounding box center [1273, 267] width 29 height 29
click at [1344, 311] on button "Apply" at bounding box center [1347, 311] width 63 height 30
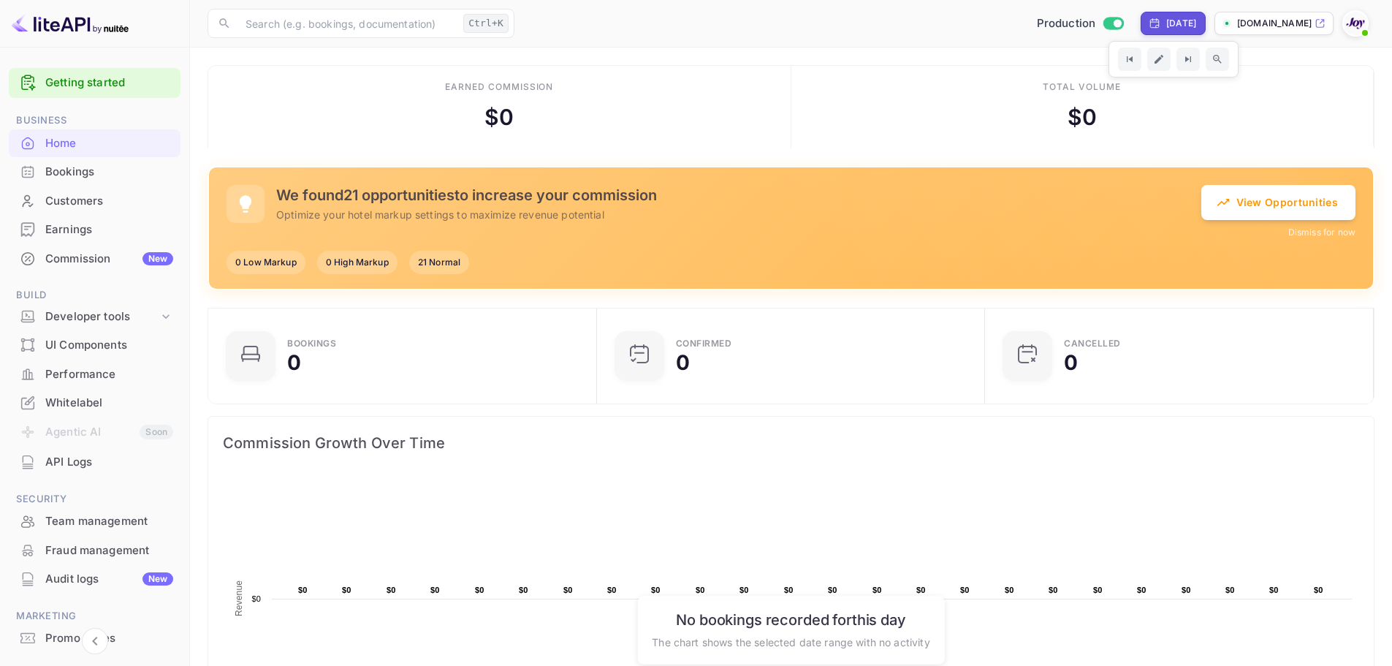
click at [1166, 21] on div "[DATE]" at bounding box center [1181, 23] width 30 height 13
select select "11"
select select "2026"
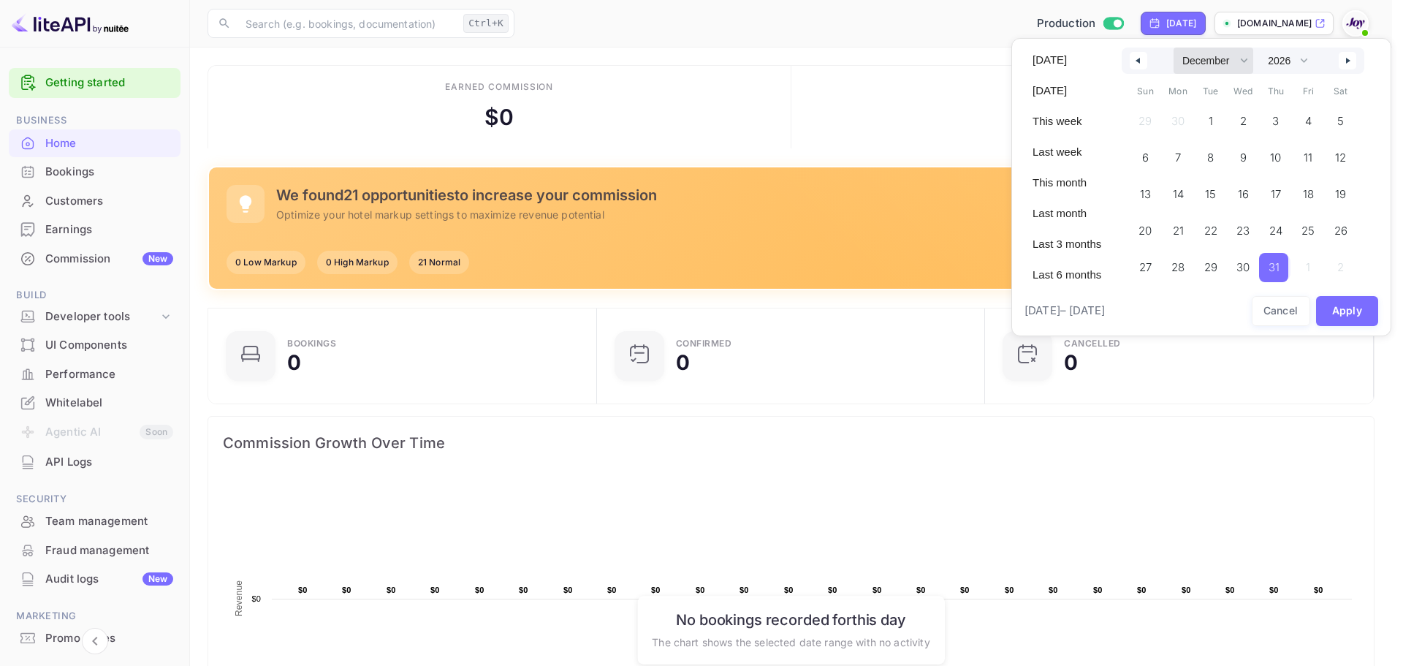
click at [1240, 60] on select "January February March April May June July August September October November De…" at bounding box center [1213, 60] width 80 height 26
select select "0"
click at [1173, 47] on select "January February March April May June July August September October November De…" at bounding box center [1213, 60] width 80 height 26
click at [1273, 115] on span "1" at bounding box center [1273, 121] width 4 height 26
click at [1303, 58] on select "2030 2029 2028 2027 2026 2025 2024 2023 2022 2021 2020 2019 2018 2017 2016 2015…" at bounding box center [1286, 60] width 53 height 26
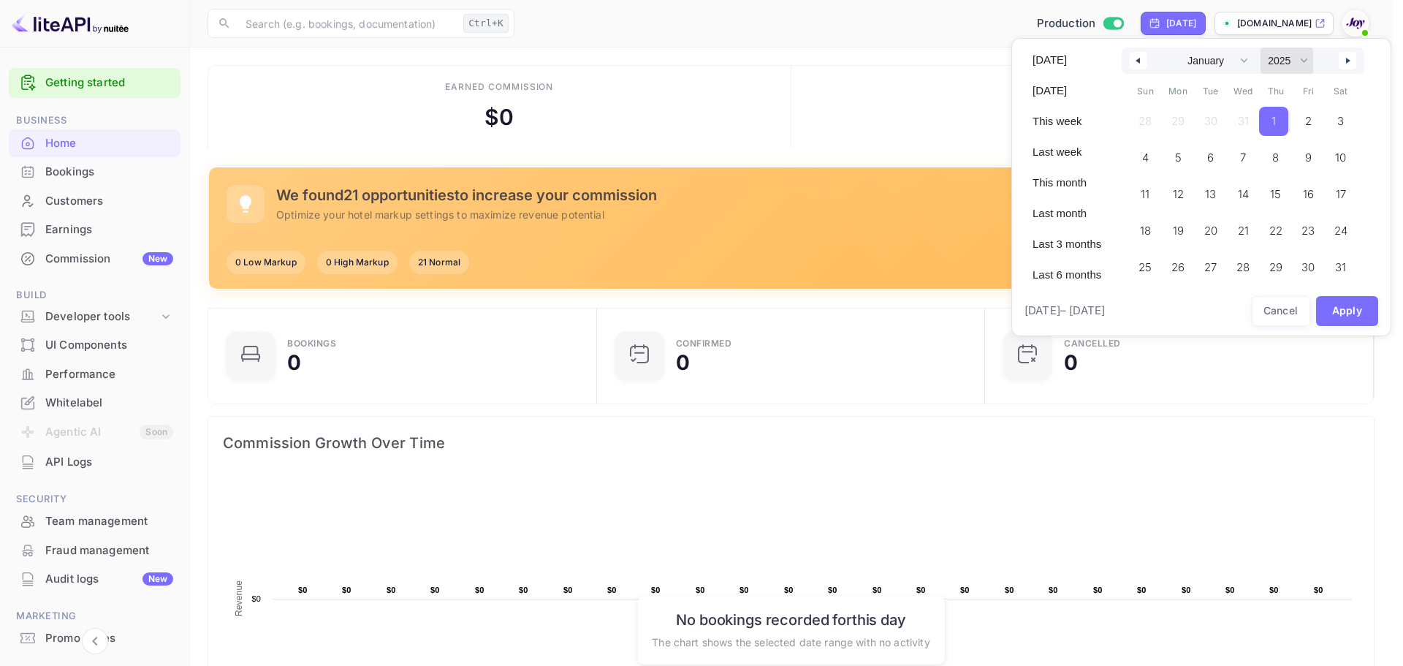
click at [1260, 47] on select "2030 2029 2028 2027 2026 2025 2024 2023 2022 2021 2020 2019 2018 2017 2016 2015…" at bounding box center [1286, 60] width 53 height 26
click at [1238, 119] on span "1" at bounding box center [1241, 121] width 29 height 29
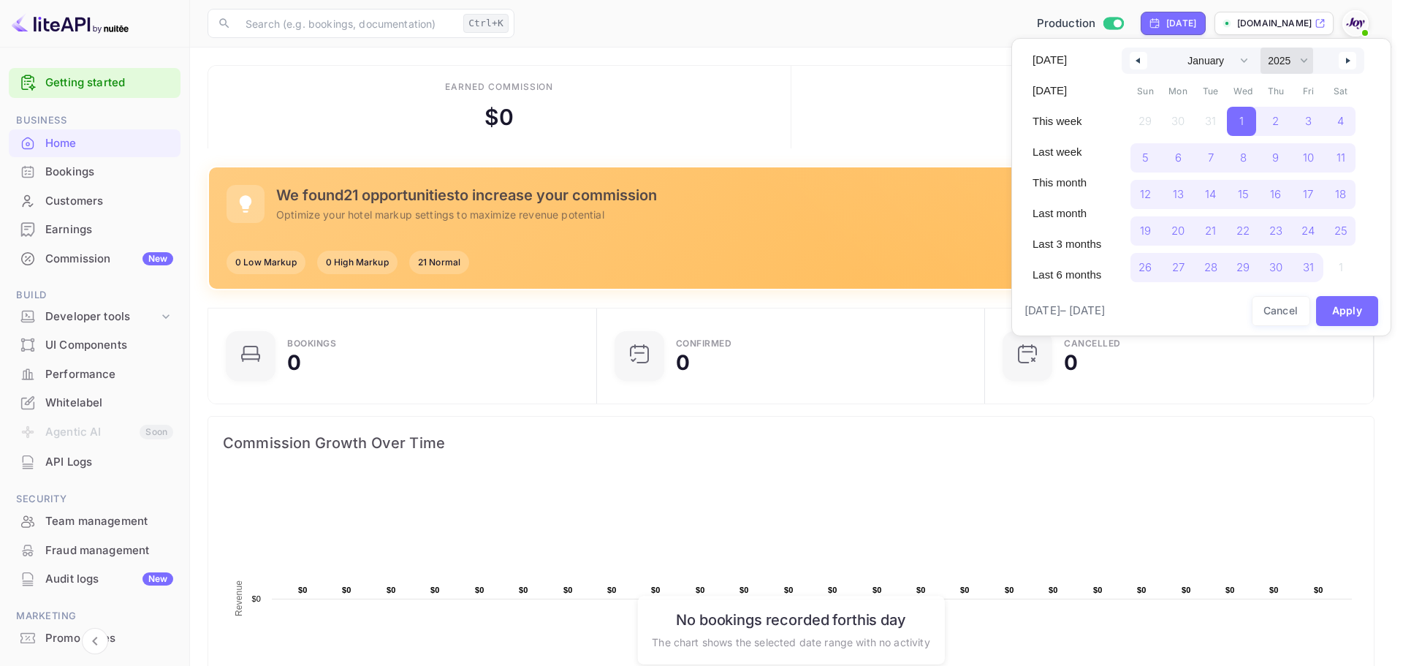
click at [1305, 61] on select "2030 2029 2028 2027 2026 2025 2024 2023 2022 2021 2020 2019 2018 2017 2016 2015…" at bounding box center [1286, 60] width 53 height 26
select select "2026"
click at [1260, 47] on select "2030 2029 2028 2027 2026 2025 2024 2023 2022 2021 2020 2019 2018 2017 2016 2015…" at bounding box center [1286, 60] width 53 height 26
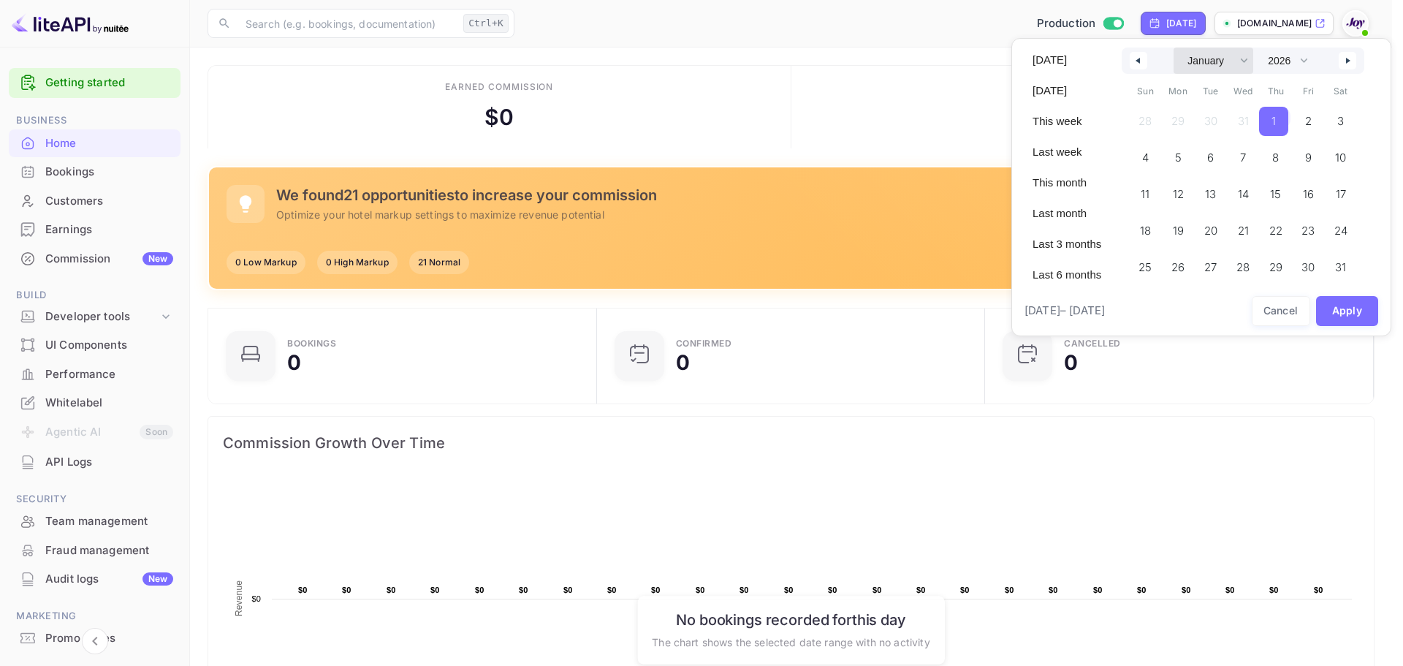
click at [1249, 55] on select "January February March April May June July August September October November De…" at bounding box center [1213, 60] width 80 height 26
select select "11"
click at [1173, 47] on select "January February March April May June July August September October November De…" at bounding box center [1213, 60] width 80 height 26
click at [1279, 266] on span "31" at bounding box center [1275, 267] width 33 height 29
click at [1343, 305] on button "Apply" at bounding box center [1347, 311] width 63 height 30
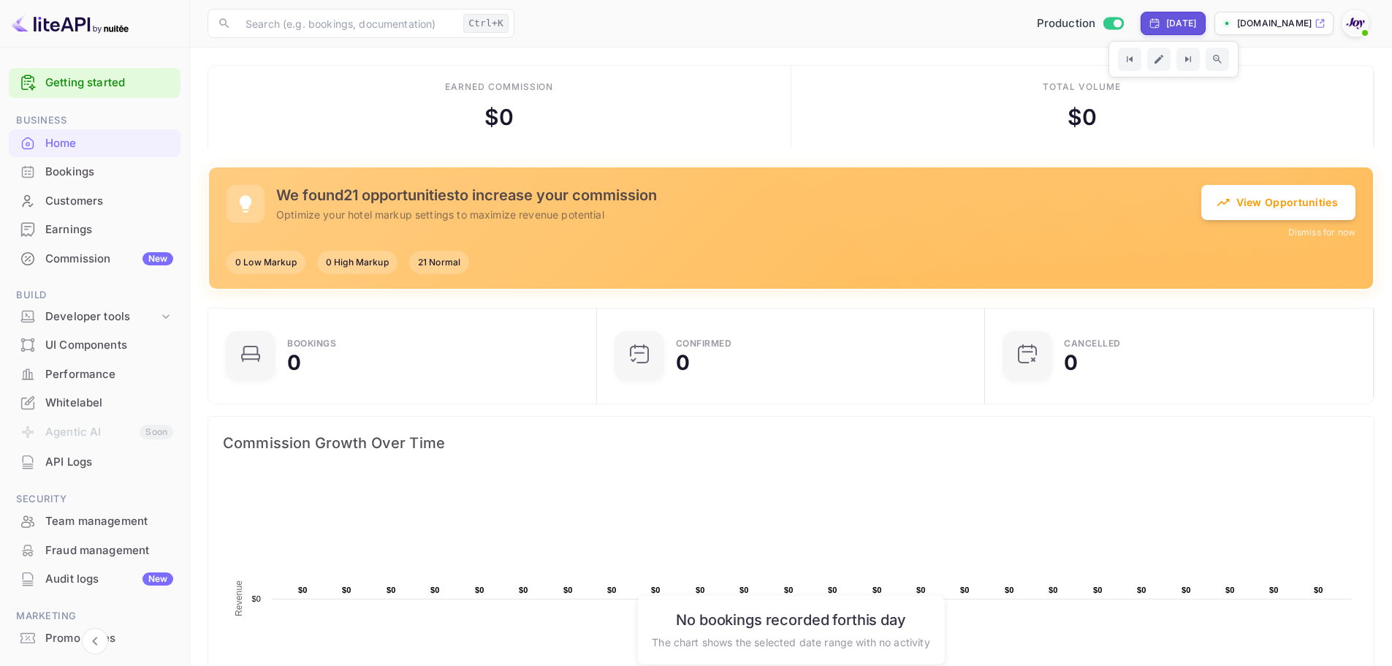
click at [1176, 22] on div "[DATE]" at bounding box center [1181, 23] width 30 height 13
select select "11"
select select "2026"
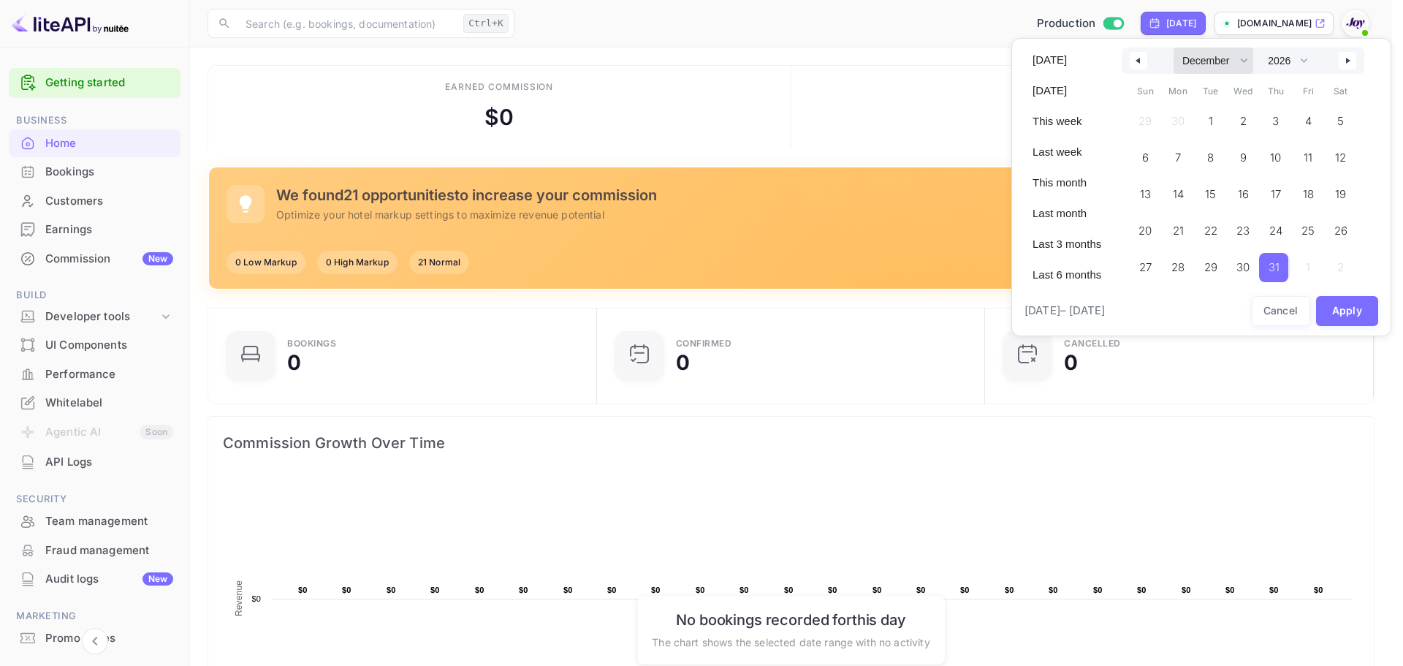
click at [1240, 59] on select "January February March April May June July August September October November De…" at bounding box center [1213, 60] width 80 height 26
select select "0"
click at [1173, 47] on select "January February March April May June July August September October November De…" at bounding box center [1213, 60] width 80 height 26
drag, startPoint x: 1300, startPoint y: 58, endPoint x: 1309, endPoint y: 72, distance: 16.4
click at [1300, 58] on select "2030 2029 2028 2027 2026 2025 2024 2023 2022 2021 2020 2019 2018 2017 2016 2015…" at bounding box center [1286, 60] width 53 height 26
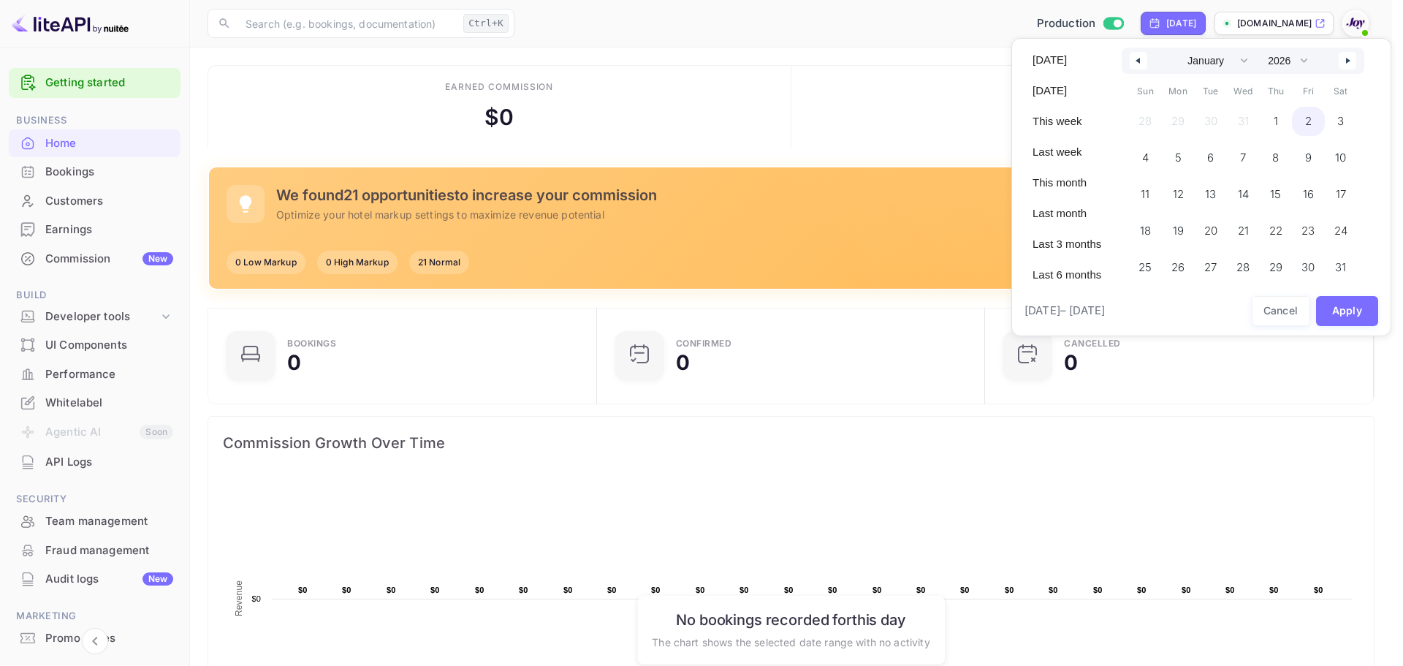
select select "2025"
click at [1260, 47] on select "2030 2029 2028 2027 2026 2025 2024 2023 2022 2021 2020 2019 2018 2017 2016 2015…" at bounding box center [1286, 60] width 53 height 26
click at [1246, 123] on span "1" at bounding box center [1241, 121] width 29 height 29
click at [1247, 58] on select "January February March April May June July August September October November De…" at bounding box center [1213, 60] width 80 height 26
click at [1173, 47] on select "January February March April May June July August September October November De…" at bounding box center [1213, 60] width 80 height 26
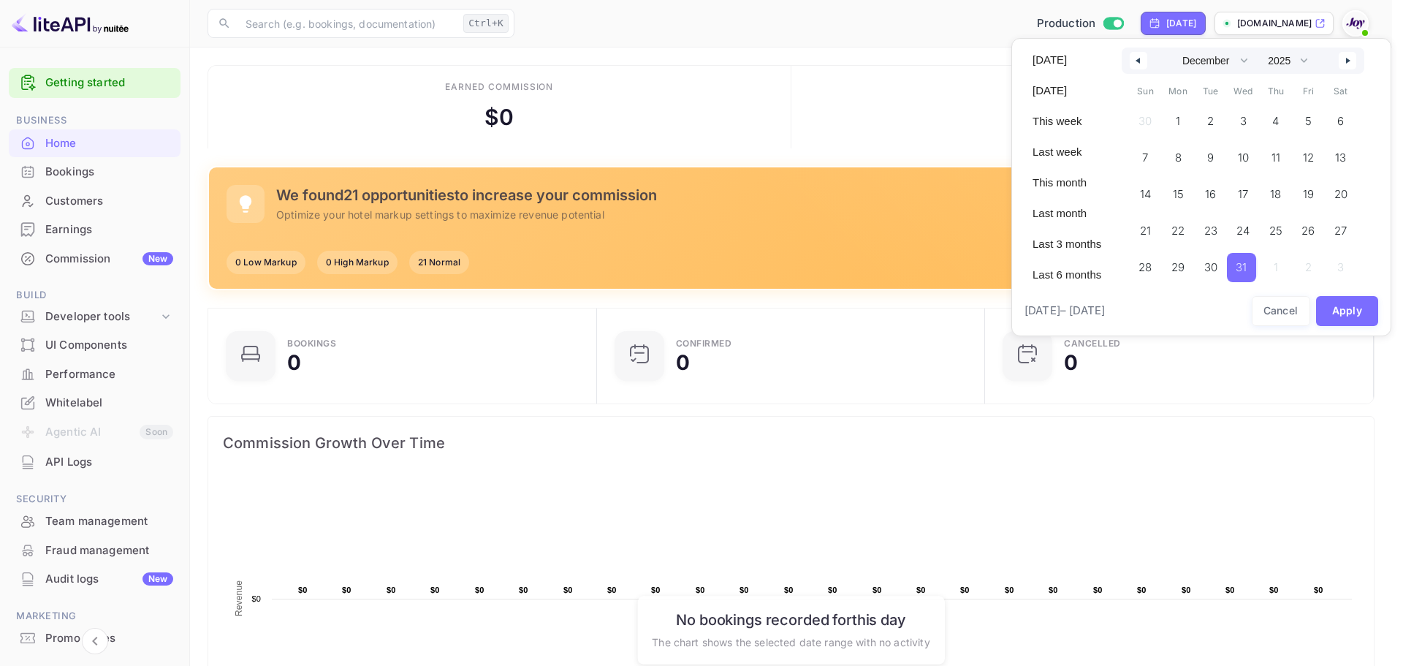
click at [1249, 265] on span "31" at bounding box center [1241, 267] width 29 height 29
select select "0"
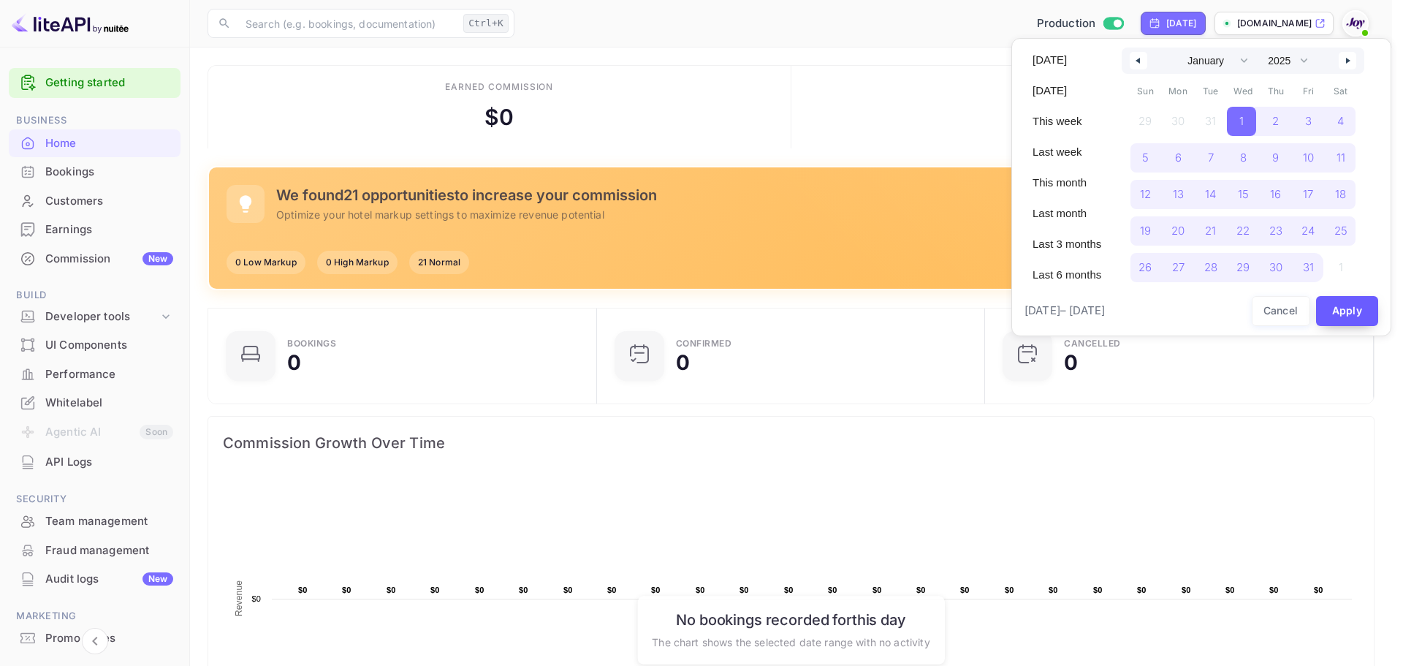
click at [1346, 307] on button "Apply" at bounding box center [1347, 311] width 63 height 30
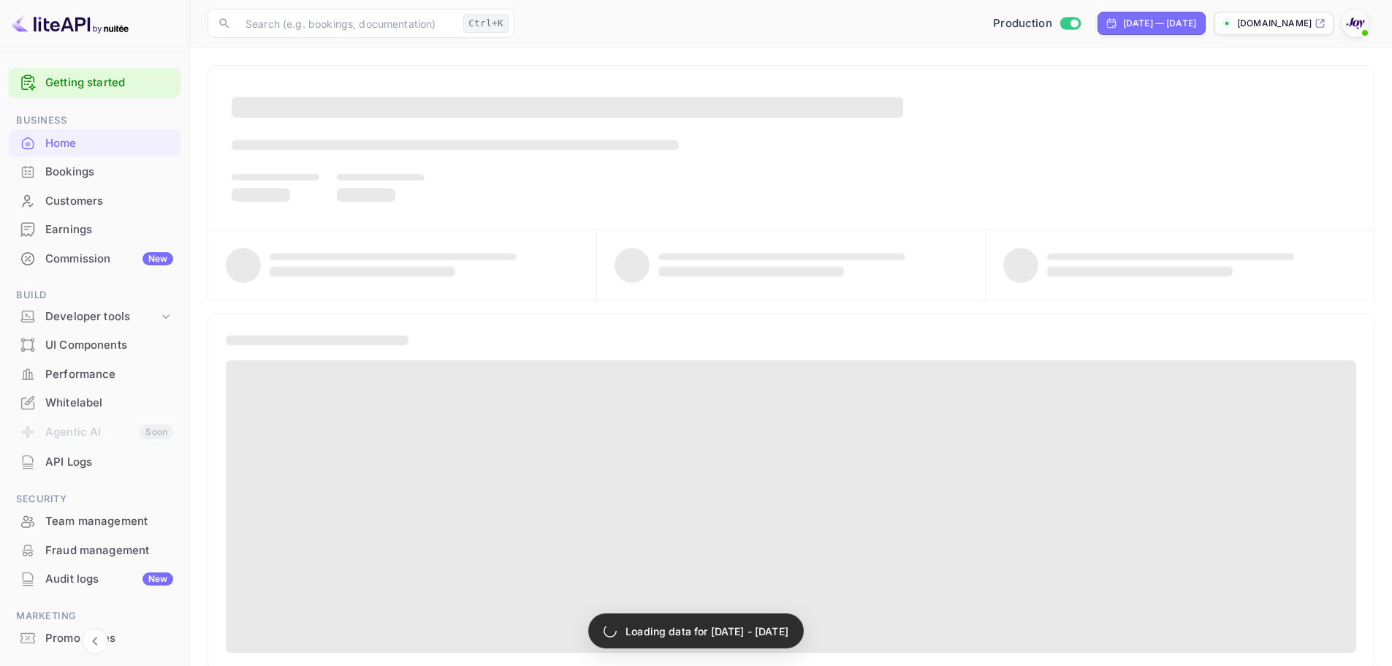
click at [1181, 25] on div "[DATE] — [DATE]" at bounding box center [1159, 23] width 73 height 13
select select "2025"
